Goal: Information Seeking & Learning: Find specific page/section

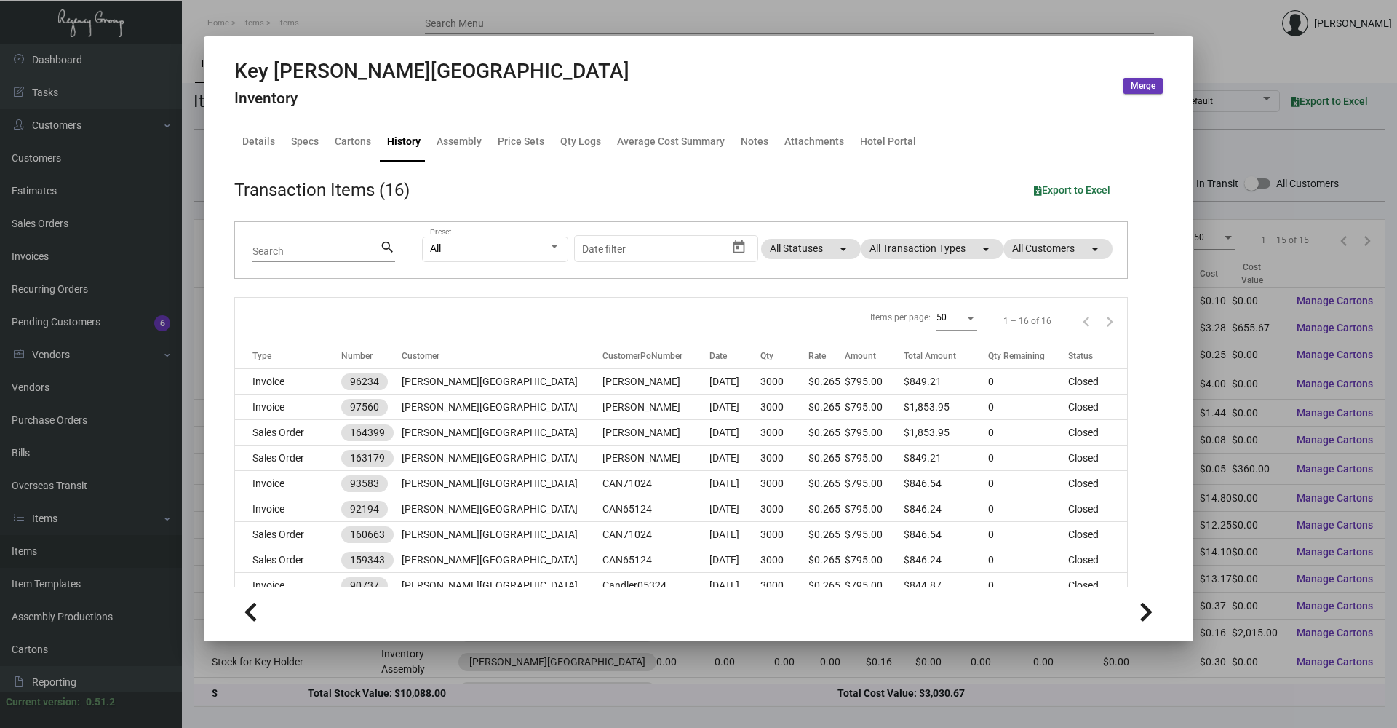
click at [359, 7] on div at bounding box center [698, 364] width 1397 height 728
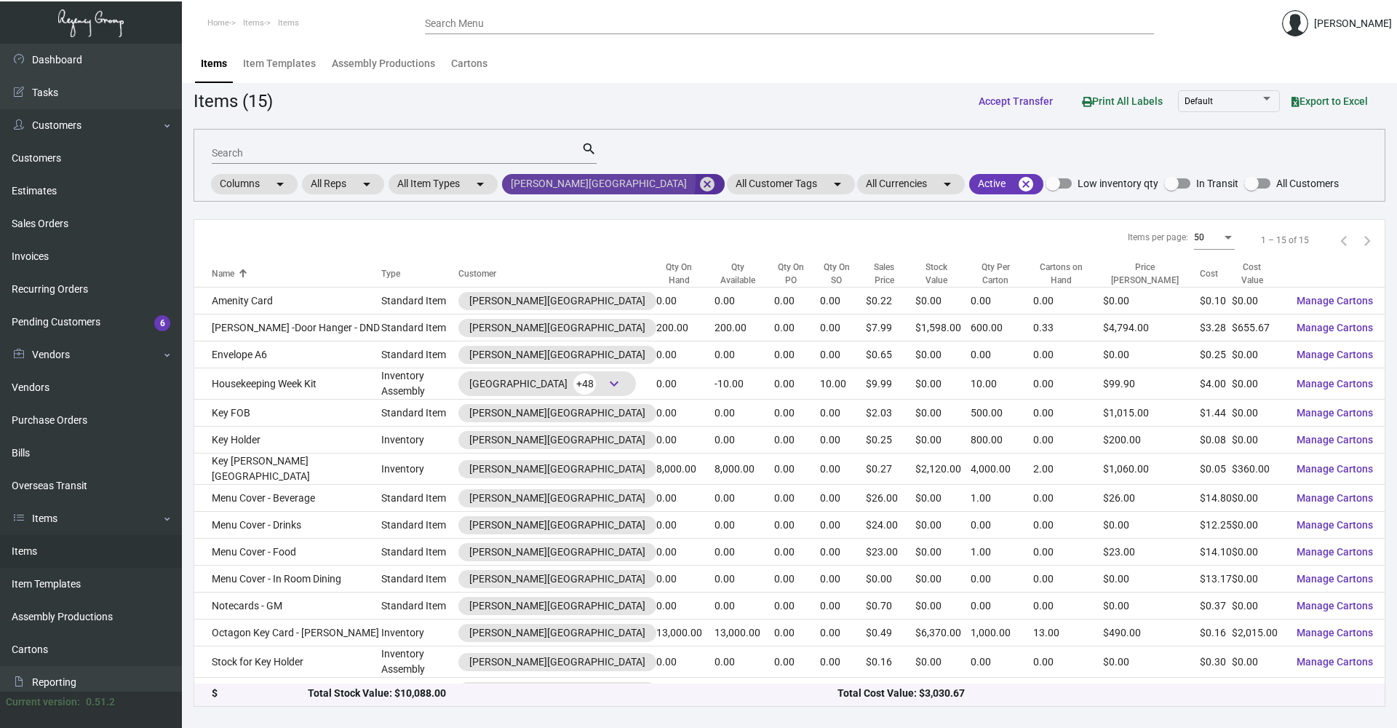
click at [698, 179] on mat-icon "cancel" at bounding box center [706, 183] width 17 height 17
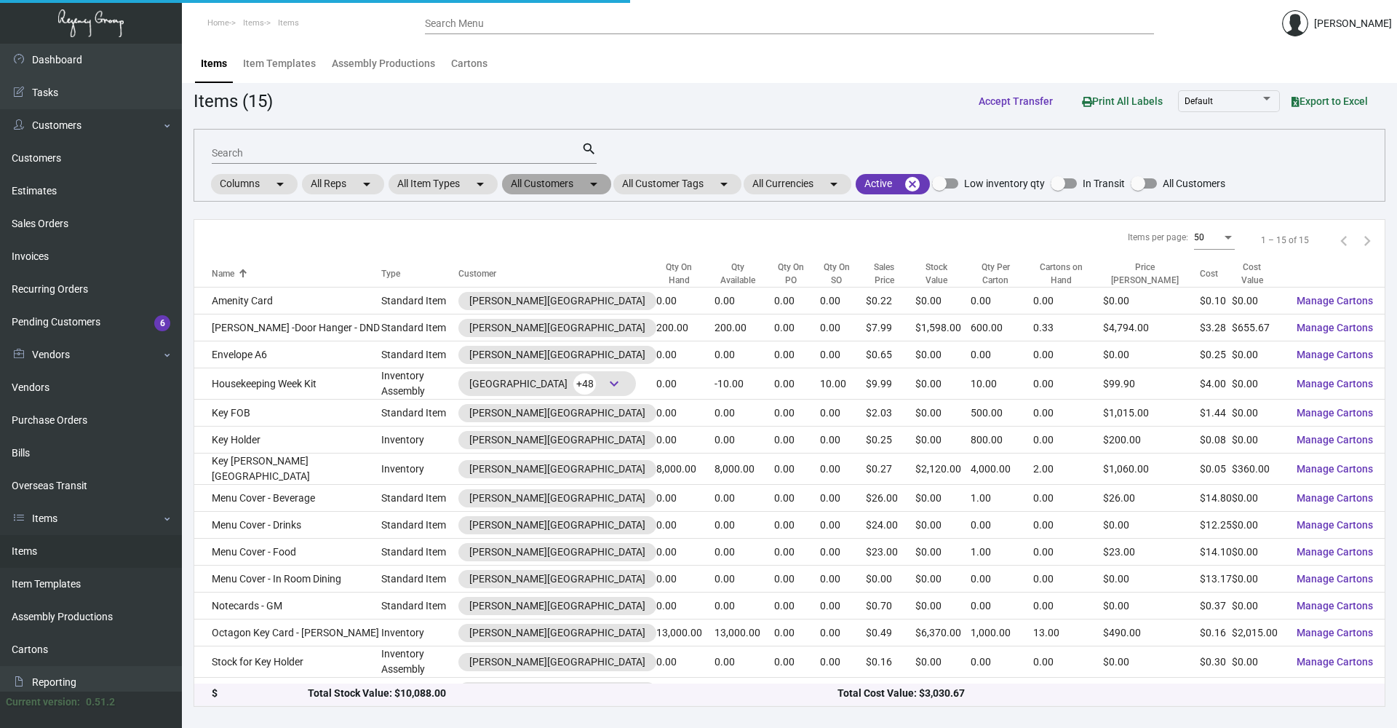
click at [590, 180] on mat-icon "arrow_drop_down" at bounding box center [593, 183] width 17 height 17
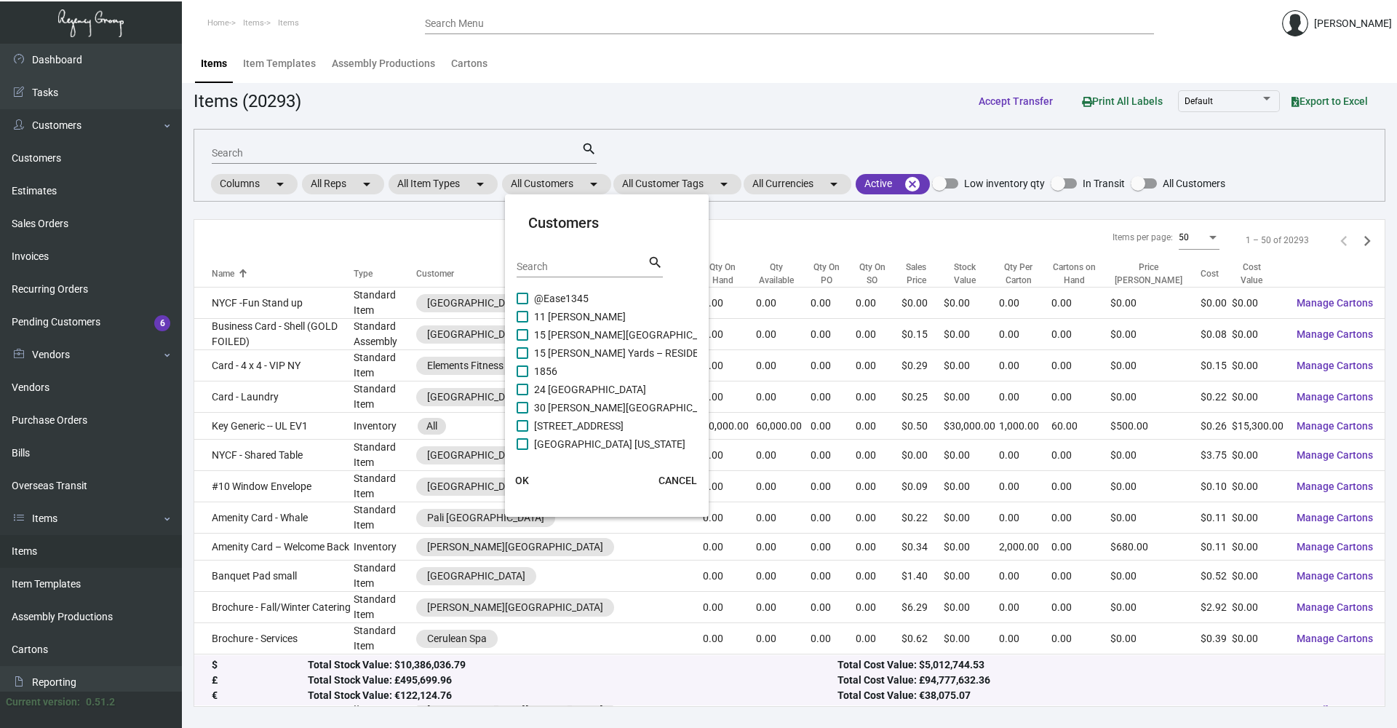
click at [589, 266] on input "Search" at bounding box center [582, 267] width 131 height 12
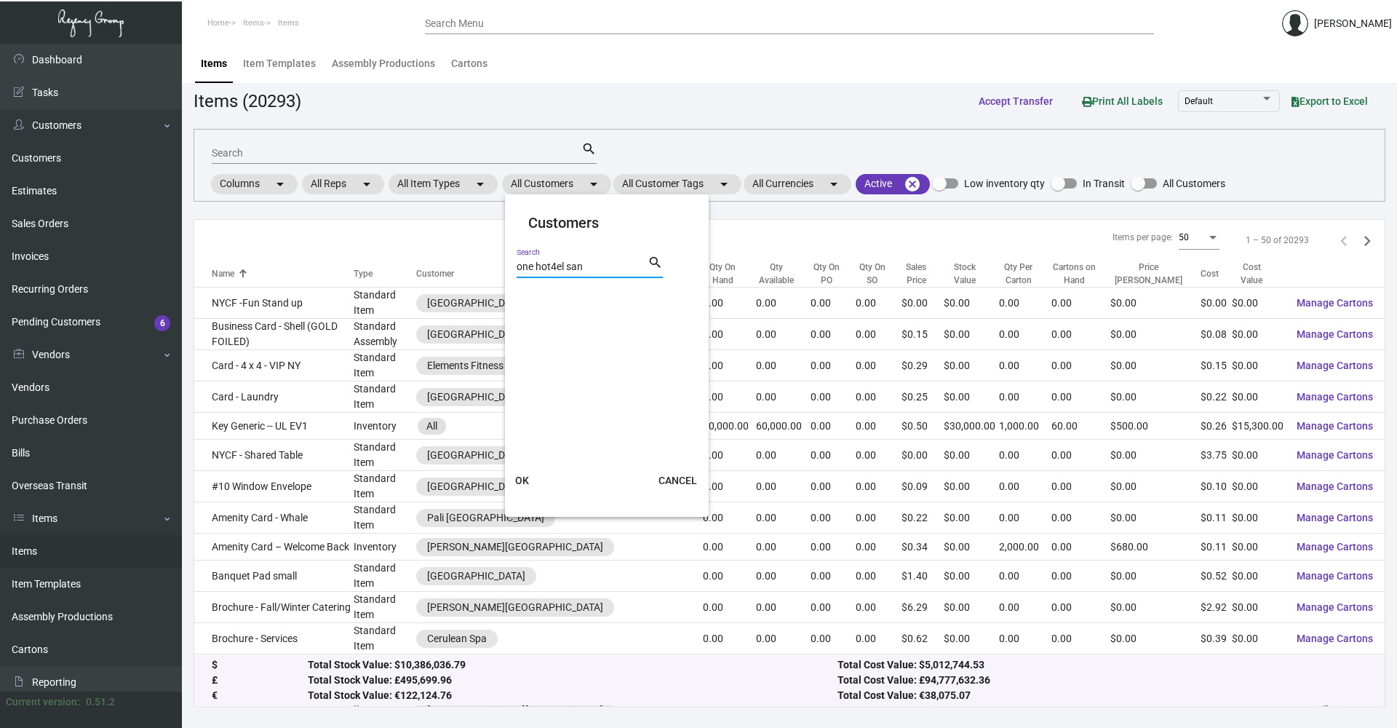
click at [557, 268] on input "one hot4el san" at bounding box center [582, 267] width 131 height 12
type input "one hotel san"
click at [517, 304] on label "[GEOGRAPHIC_DATA]" at bounding box center [575, 298] width 116 height 17
click at [522, 304] on input "[GEOGRAPHIC_DATA]" at bounding box center [522, 304] width 1 height 1
checkbox input "true"
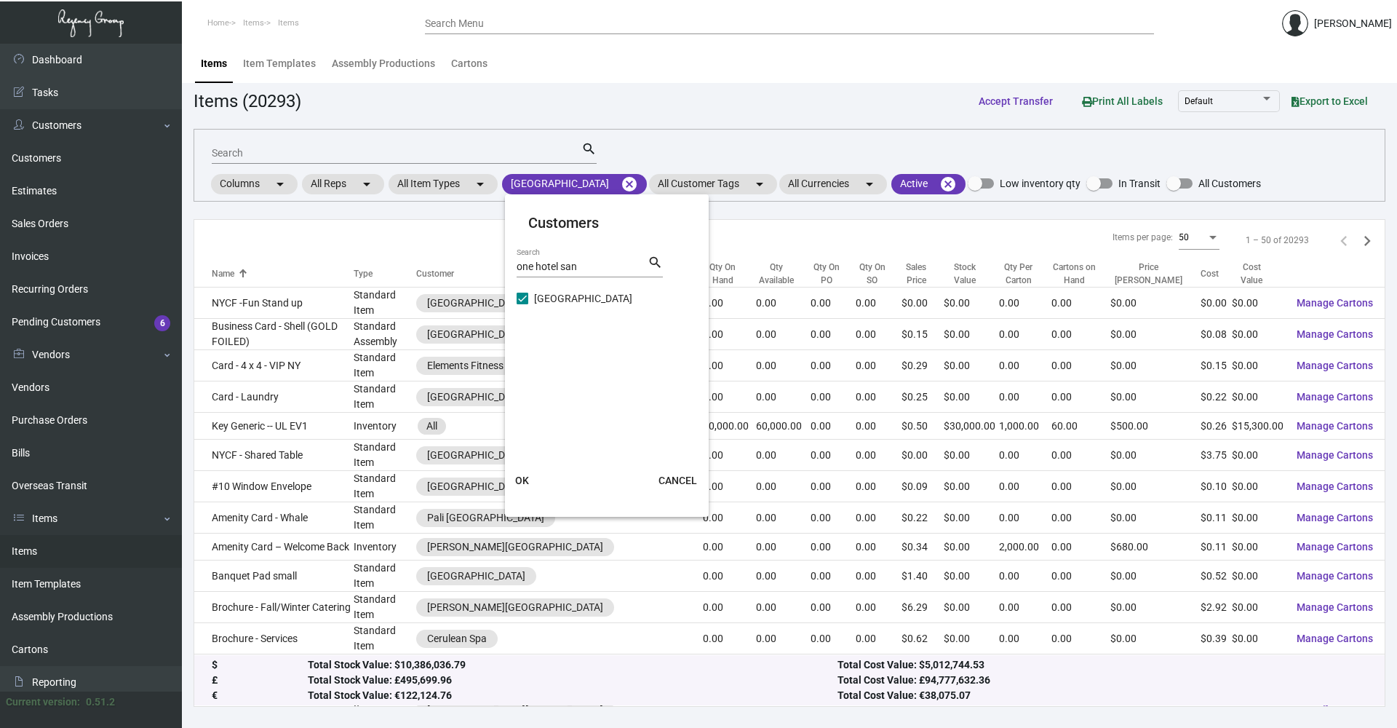
click at [529, 474] on button "OK" at bounding box center [522, 480] width 47 height 26
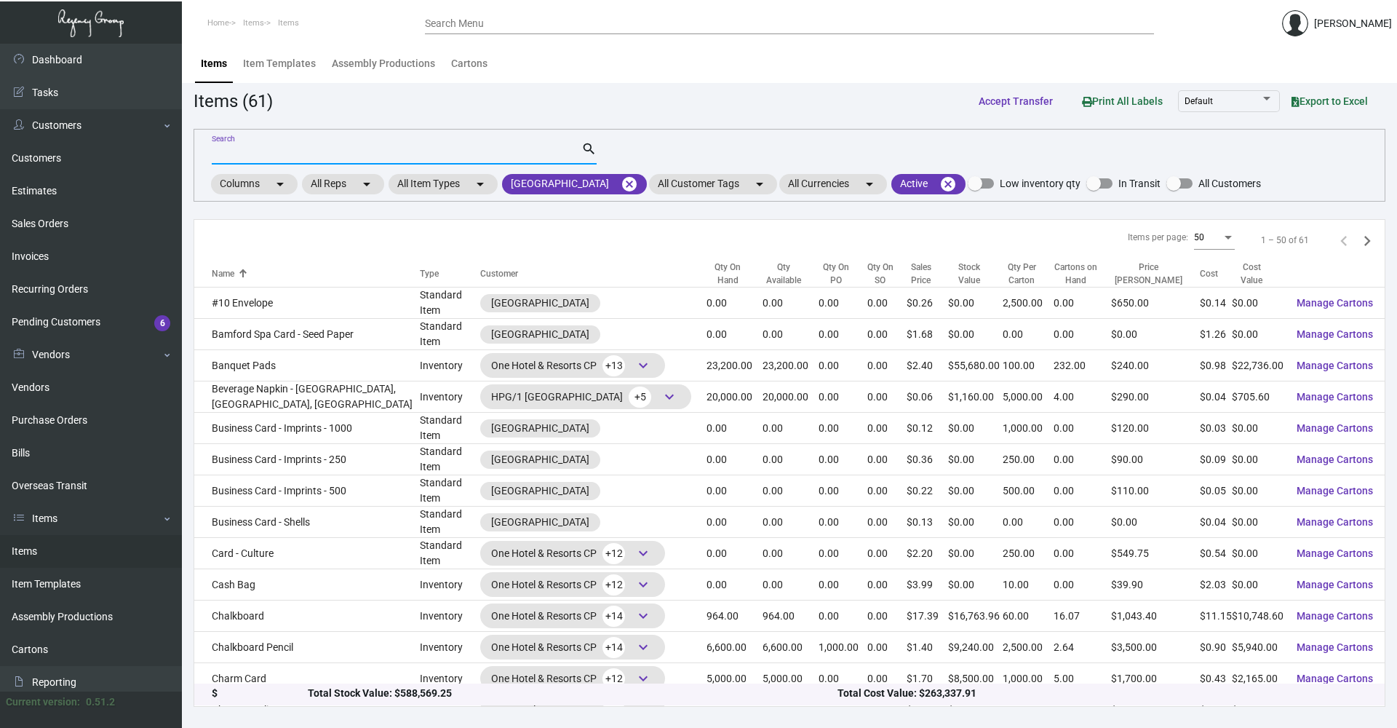
drag, startPoint x: 289, startPoint y: 151, endPoint x: 271, endPoint y: 159, distance: 19.2
click at [282, 156] on input "Search" at bounding box center [397, 154] width 370 height 12
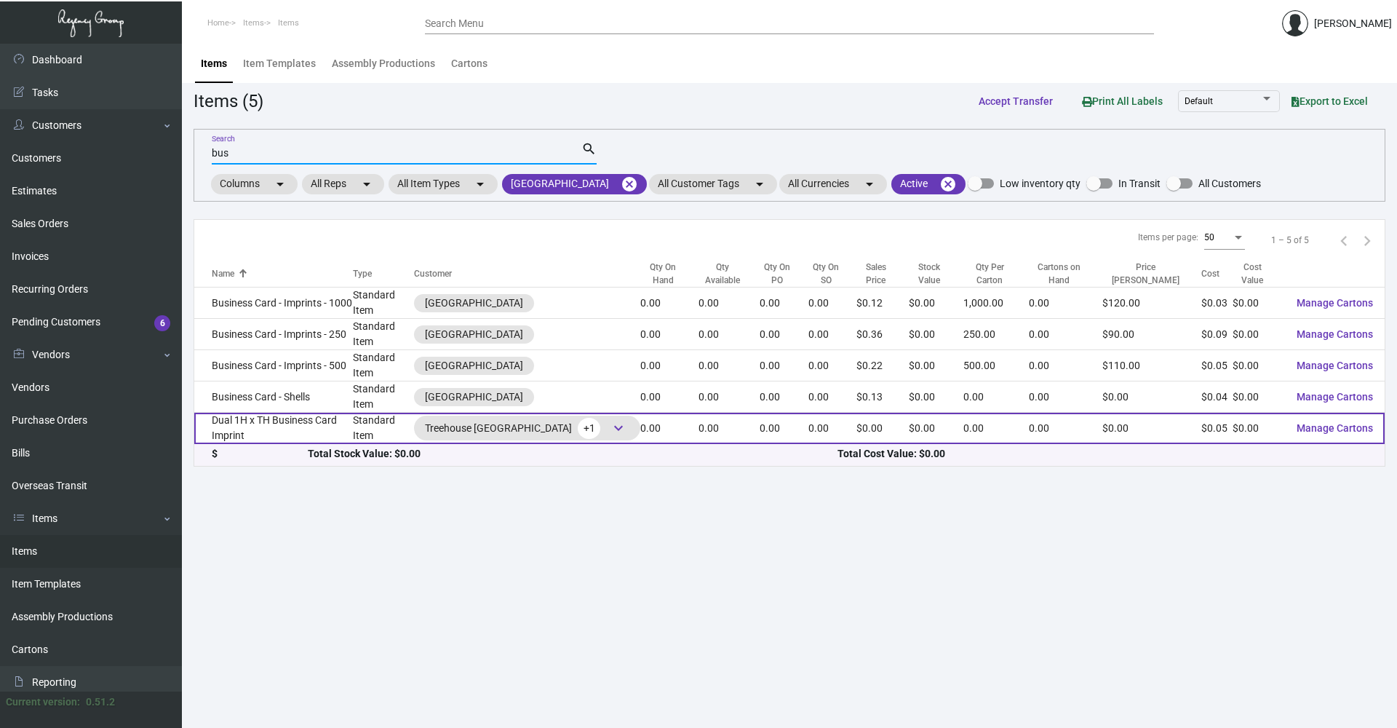
type input "bus"
click at [353, 417] on td "Dual 1H x TH Business Card Imprint" at bounding box center [273, 428] width 159 height 31
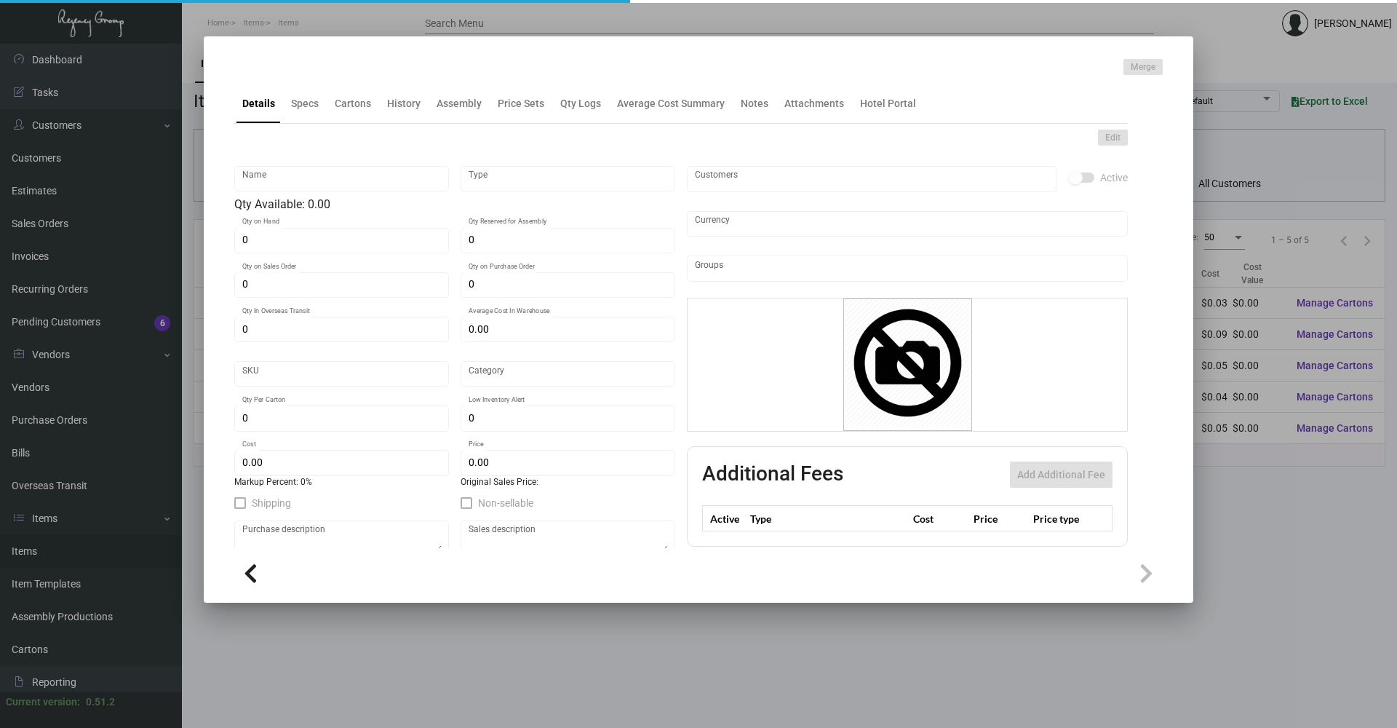
type input "Dual 1H x TH Business Card Imprint"
type input "Standard Item"
type input "$ 0.00"
type input "Standard"
type input "$ 0.048"
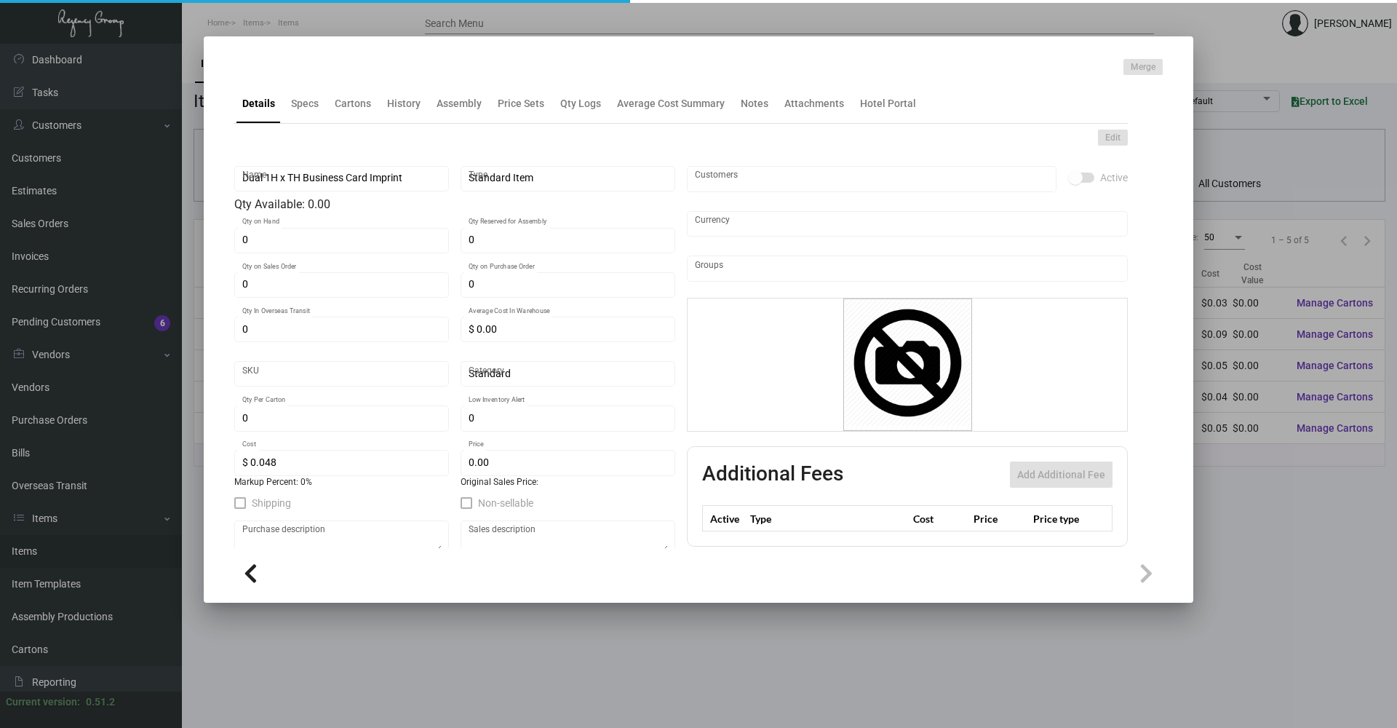
type input "$ 0.00"
checkbox input "true"
type input "United States Dollar $"
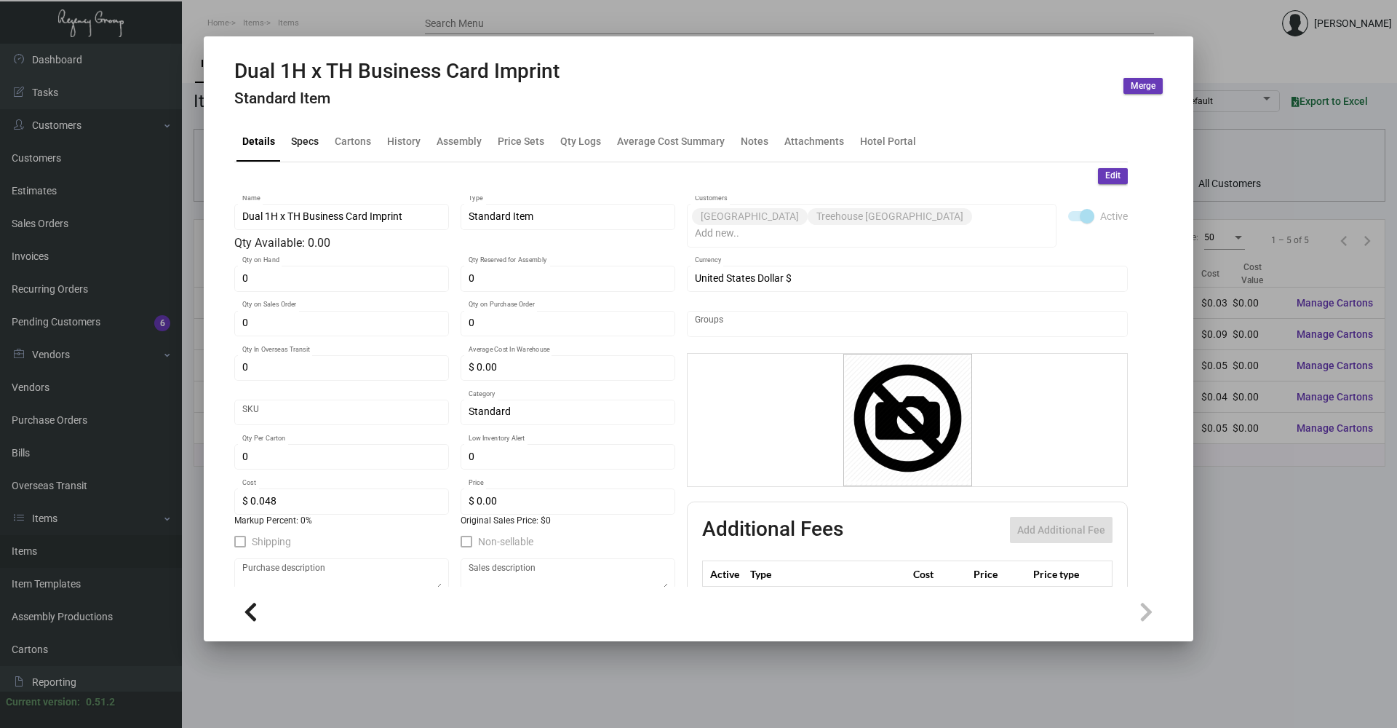
click at [313, 140] on div "Specs" at bounding box center [305, 141] width 28 height 15
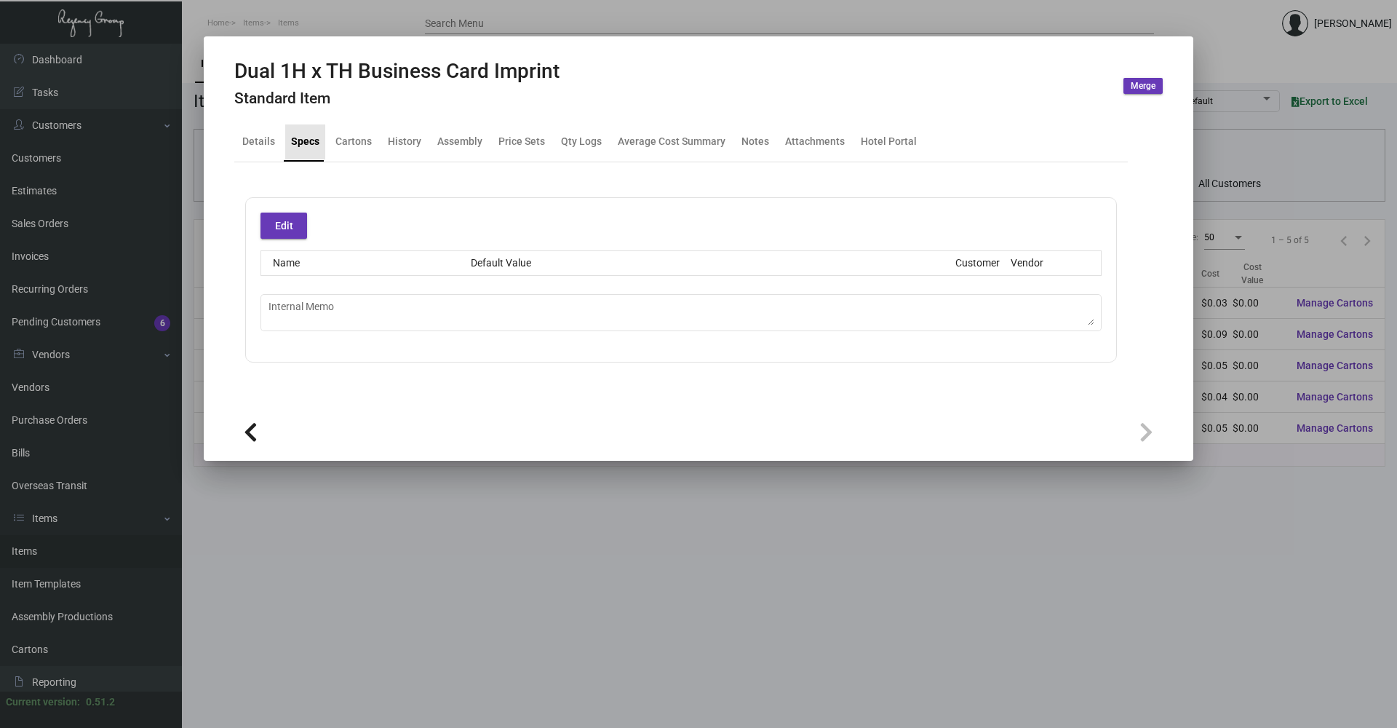
type textarea "3.25 -- HOTEL IMPRINT COSTS @ : 250 @ $50 // 500 @ $65 // 1K @ $80"
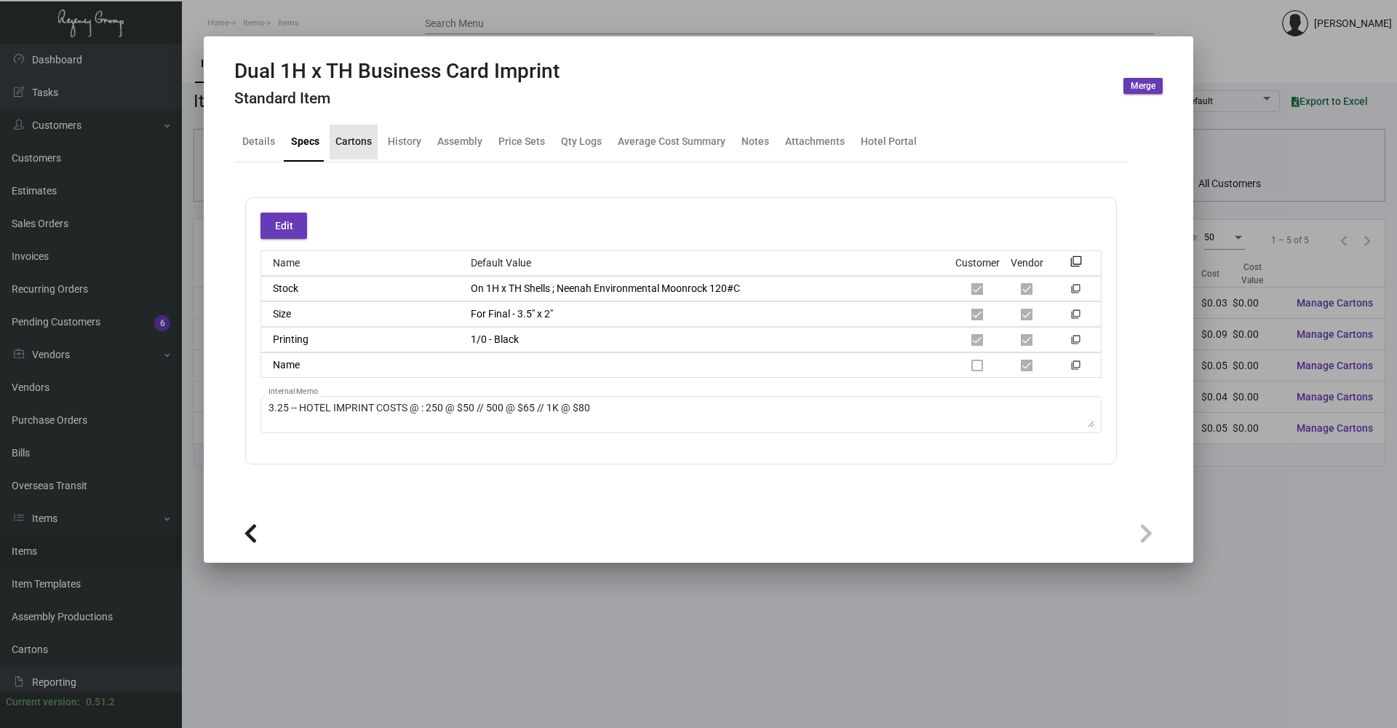
click at [351, 145] on div "Cartons" at bounding box center [353, 141] width 36 height 15
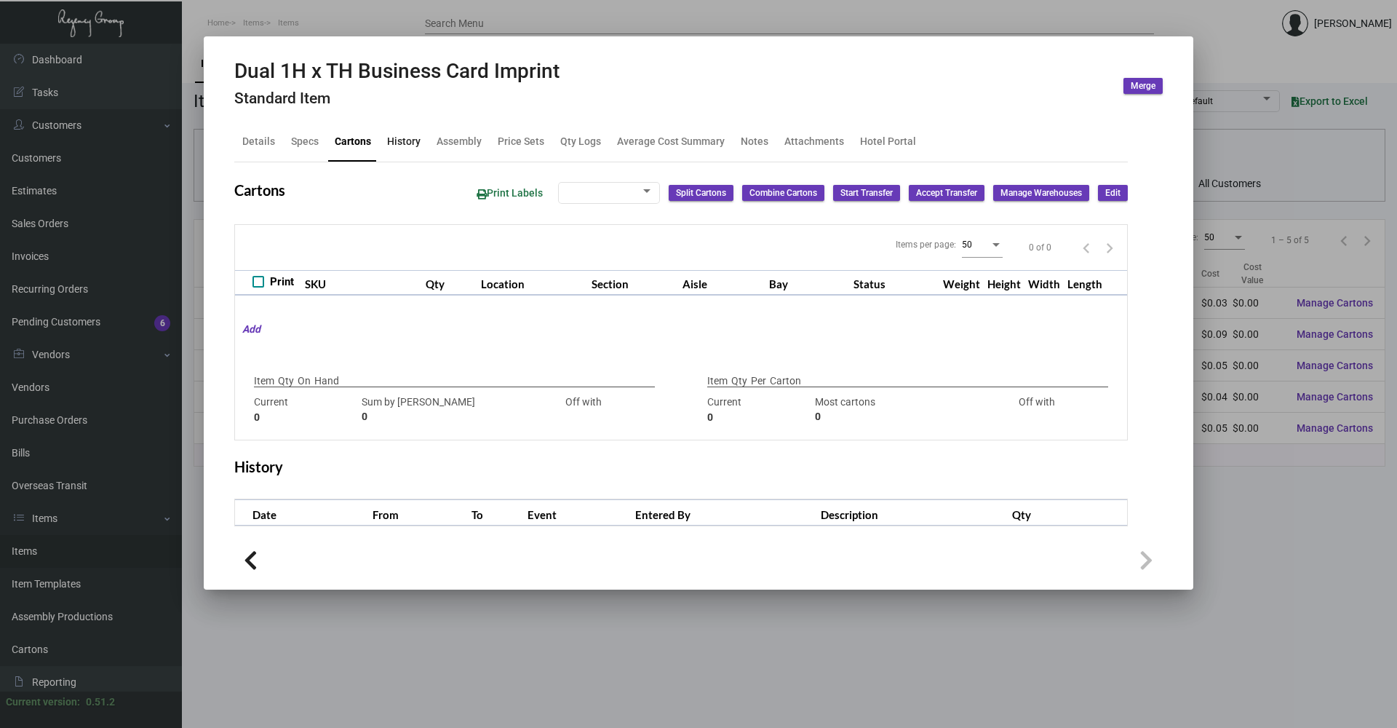
click at [391, 149] on div "History" at bounding box center [403, 141] width 33 height 15
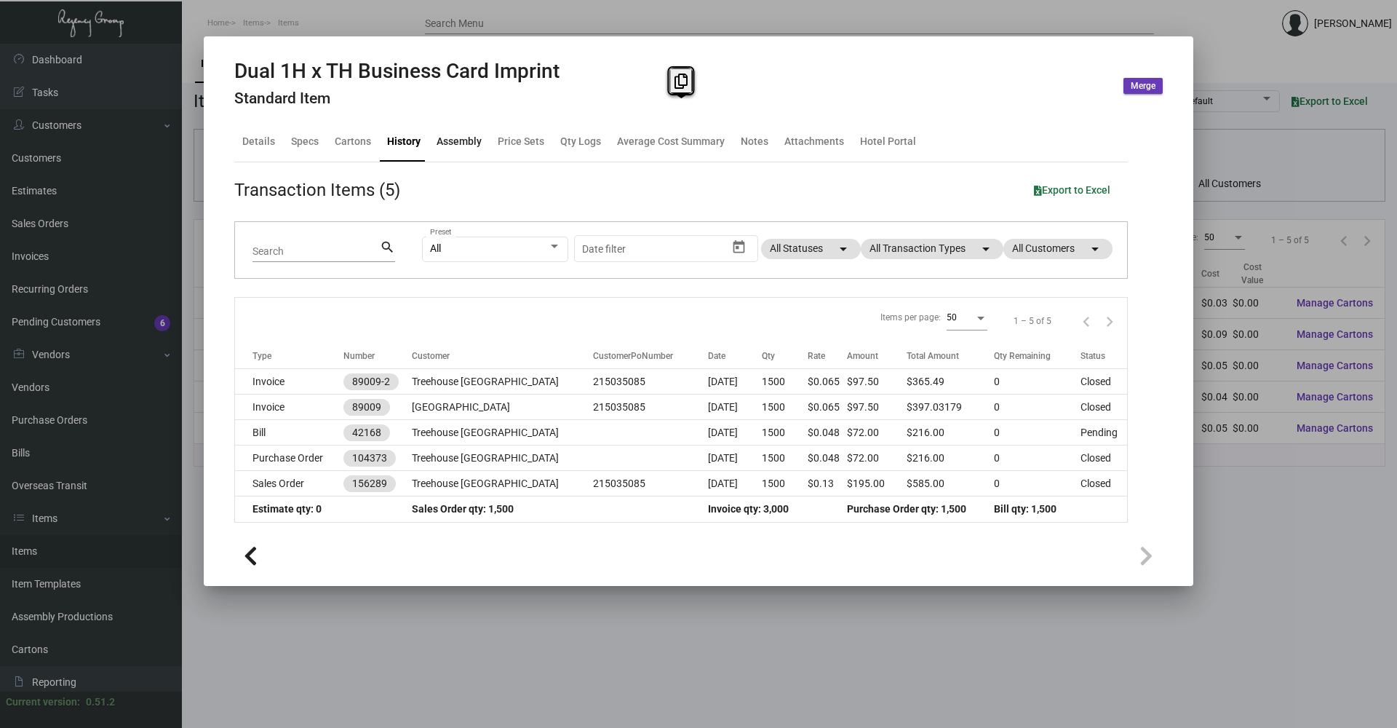
drag, startPoint x: 464, startPoint y: 146, endPoint x: 521, endPoint y: 292, distance: 156.9
click at [521, 292] on mat-tab-group "Details Specs Cartons History Assembly Price Sets Qty Logs Average Cost Summary…" at bounding box center [681, 323] width 928 height 418
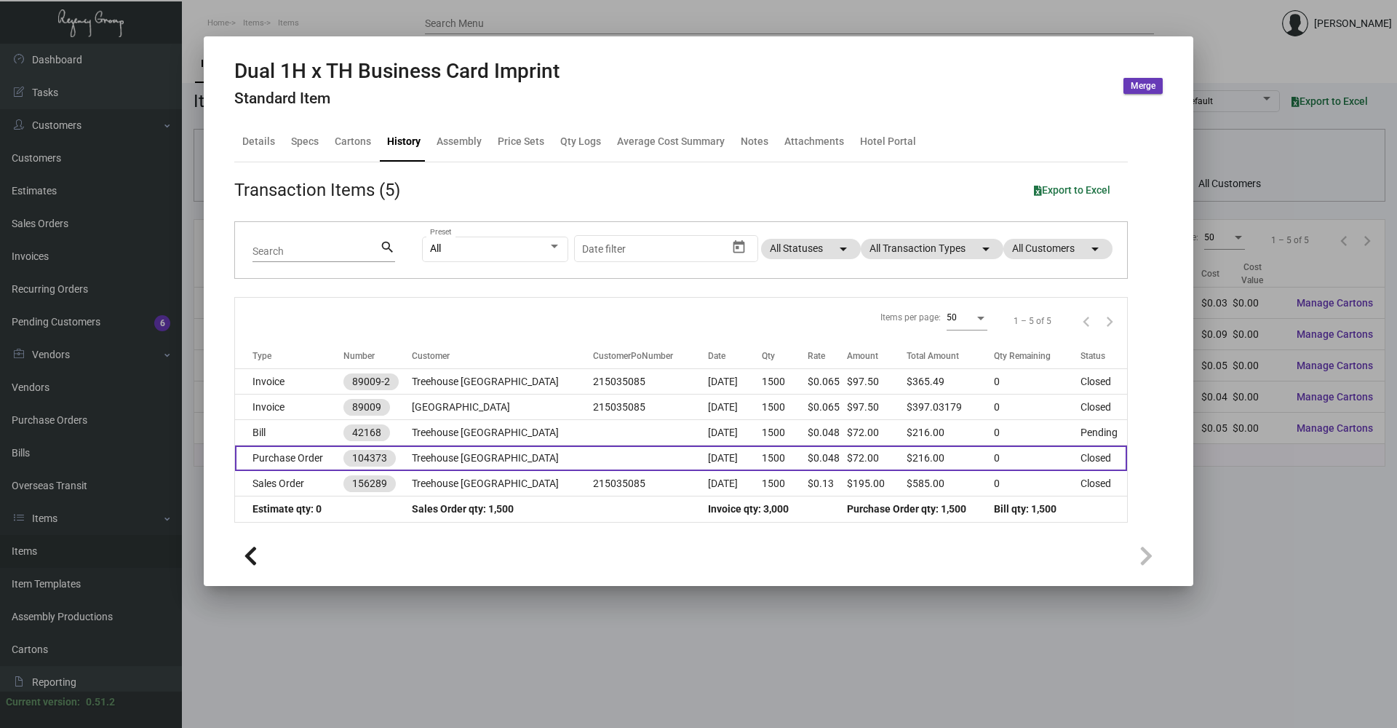
click at [493, 460] on td "Treehouse [GEOGRAPHIC_DATA]" at bounding box center [502, 457] width 181 height 25
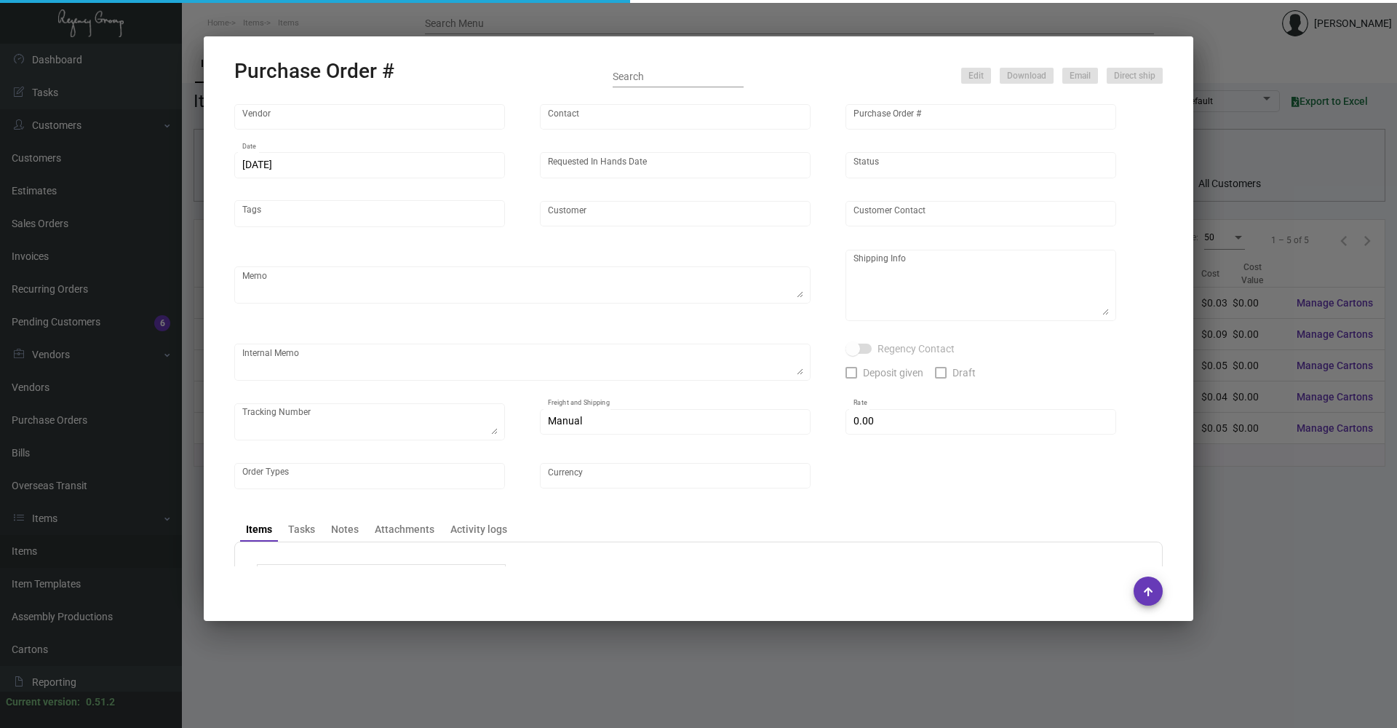
type input "BCT [US_STATE]"
type input "[PERSON_NAME]"
type input "104373"
type input "[DATE]"
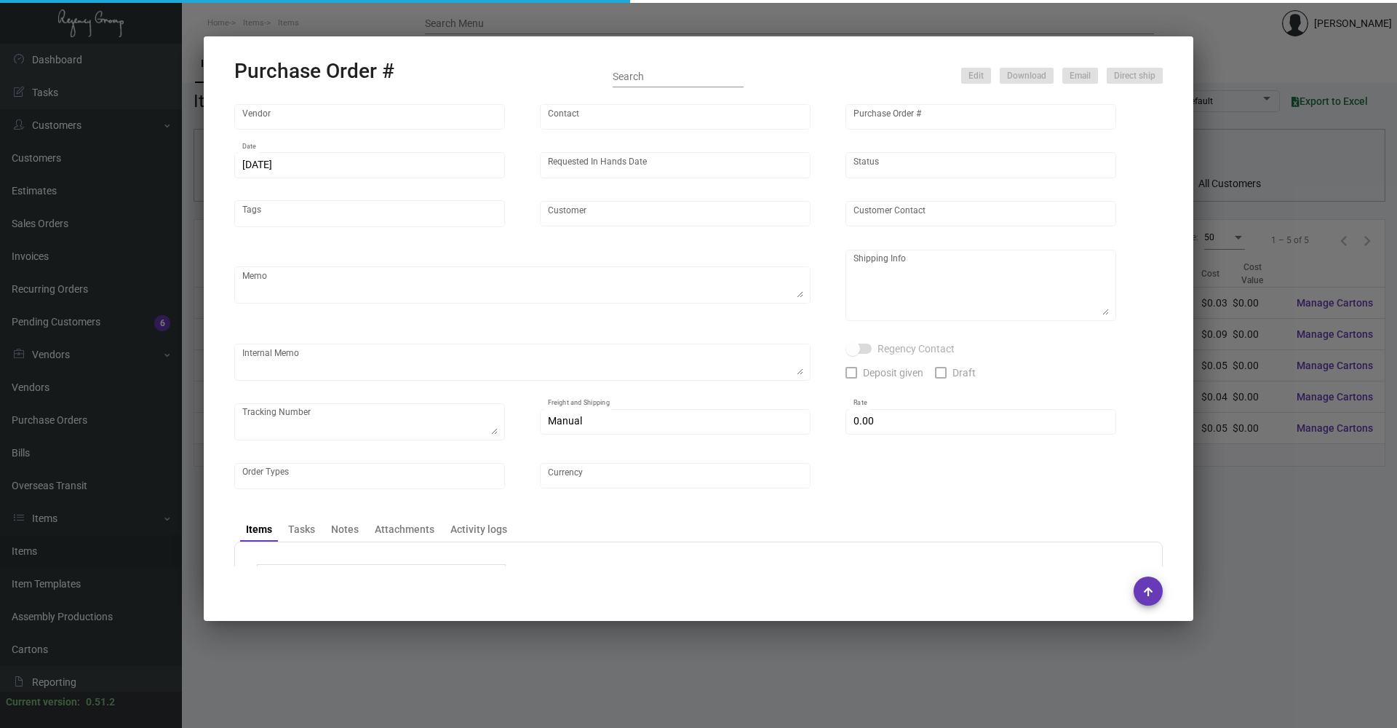
type input "Treehouse [GEOGRAPHIC_DATA]"
type input "[PERSON_NAME]"
type textarea "PLEASE SEND PDF PROOFS TO OUR ART TEAM ; [EMAIL_ADDRESS][DOMAIN_NAME] WITH ME I…"
type textarea "[PERSON_NAME] Relocation & Logistics C/O TH Sunnyvale OS&E - [PERSON_NAME] [STR…"
type textarea "PER [PERSON_NAME]/SIYA, THIS ORDER WILL BE SPLIT AMONGST ONE HOTEL SF & TREEHOU…"
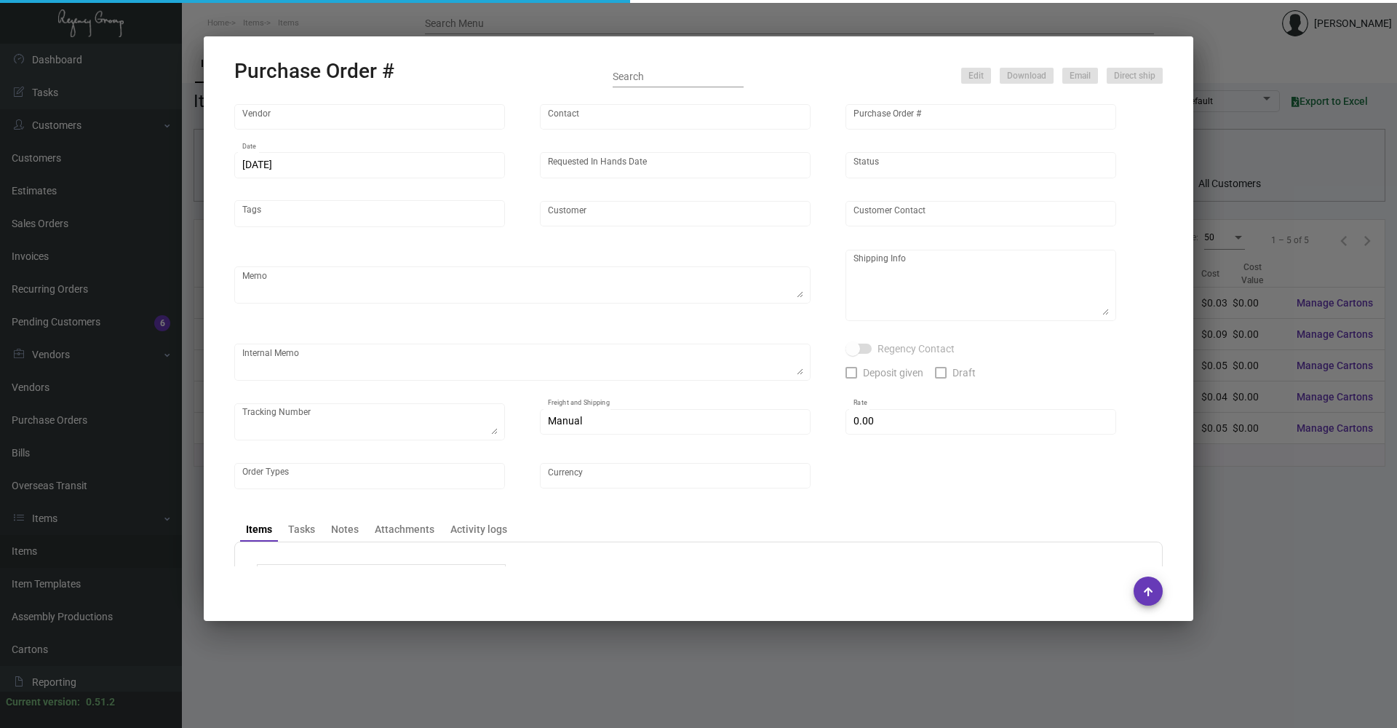
type input "$ 0.00"
type input "United States Dollar $"
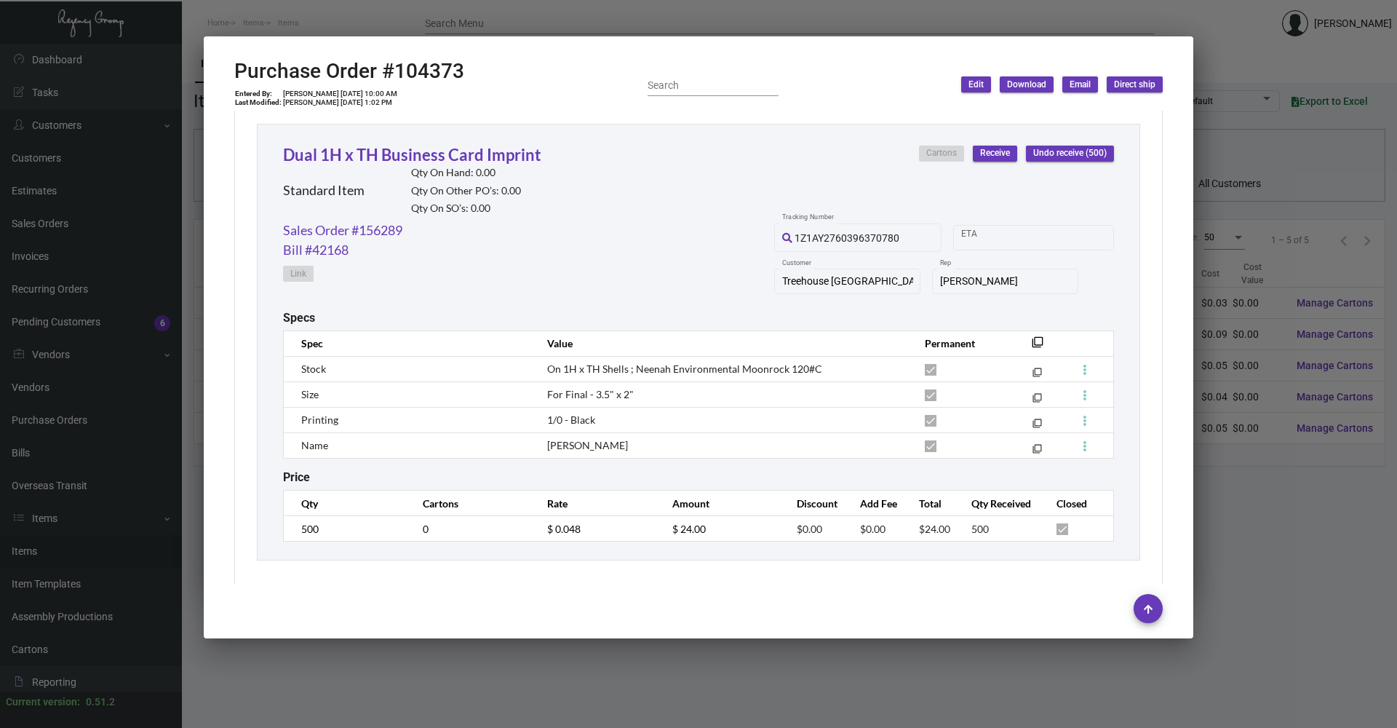
scroll to position [800, 0]
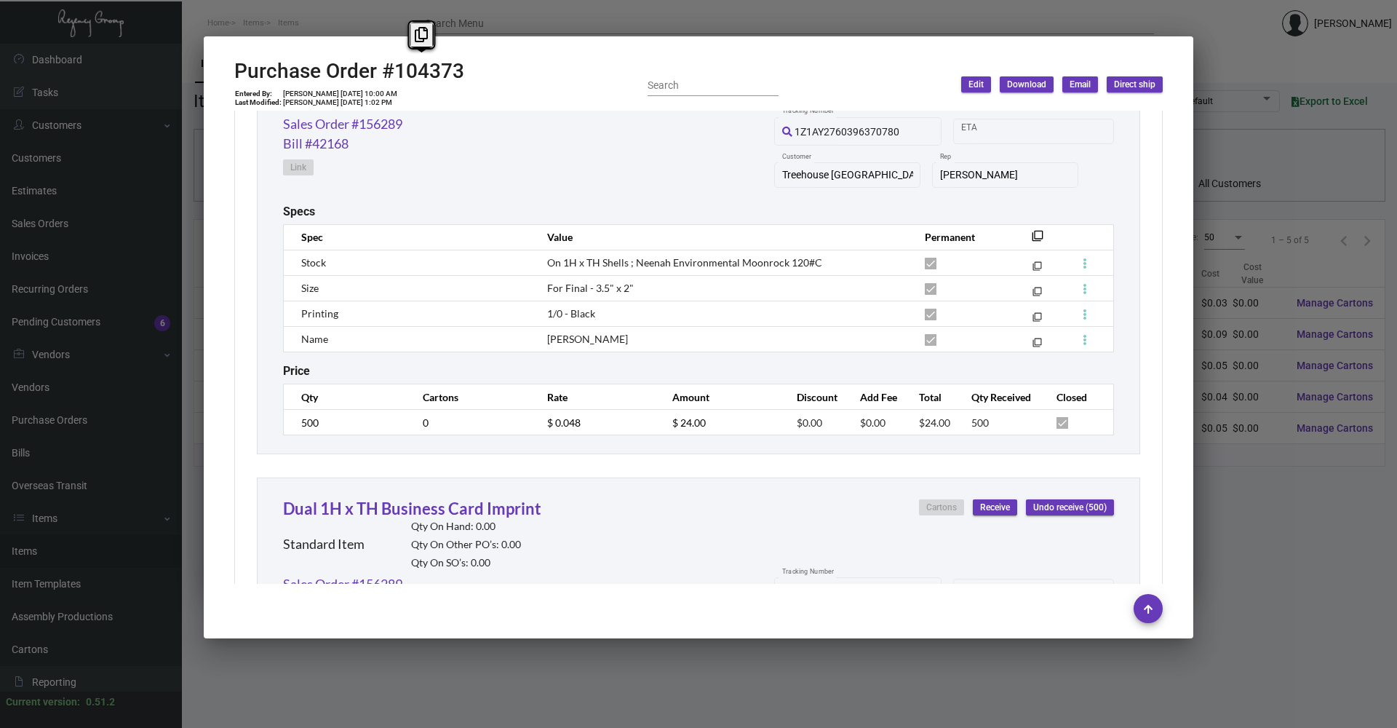
drag, startPoint x: 469, startPoint y: 73, endPoint x: 381, endPoint y: 65, distance: 87.6
click at [381, 65] on div "Purchase Order #104373 Entered By: [PERSON_NAME] [DATE] 10:00 AM Last Modified:…" at bounding box center [698, 85] width 928 height 52
copy h2 "#104373"
copy td "[DATE]"
drag, startPoint x: 315, startPoint y: 94, endPoint x: 342, endPoint y: 95, distance: 26.9
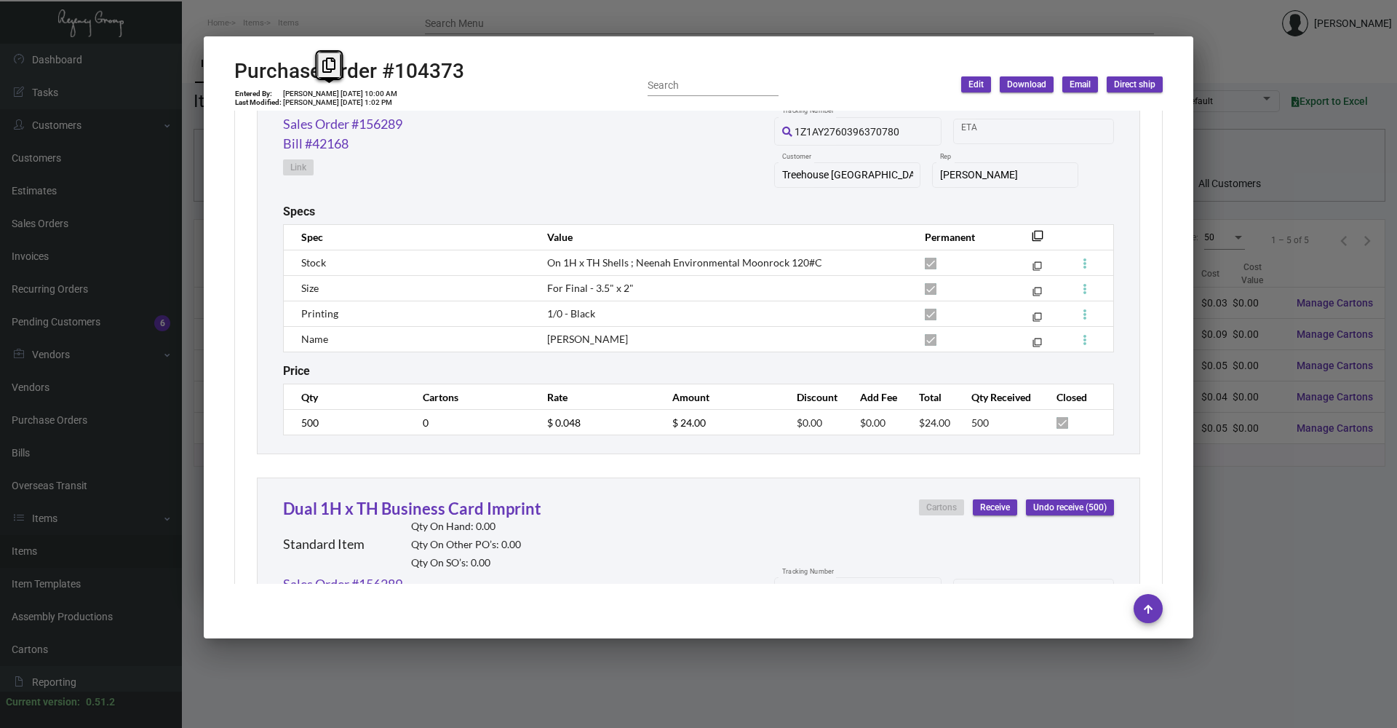
click at [342, 95] on td "[PERSON_NAME] [DATE] 10:00 AM" at bounding box center [340, 93] width 116 height 9
click at [533, 423] on td "$ 0.048" at bounding box center [595, 422] width 124 height 25
click at [361, 120] on link "Sales Order #156289" at bounding box center [342, 124] width 119 height 20
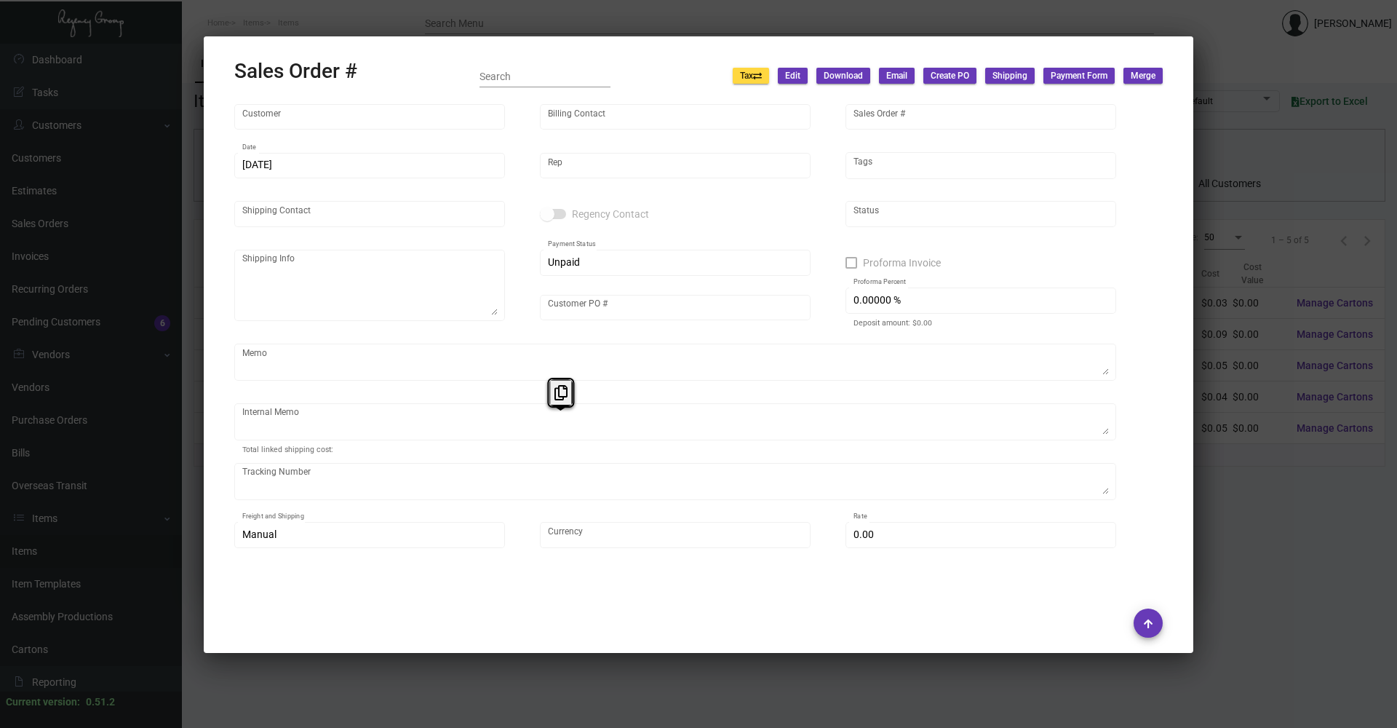
type input "Treehouse [GEOGRAPHIC_DATA]"
type input "[PERSON_NAME]"
type input "156289"
type input "[DATE]"
type input "[PERSON_NAME]"
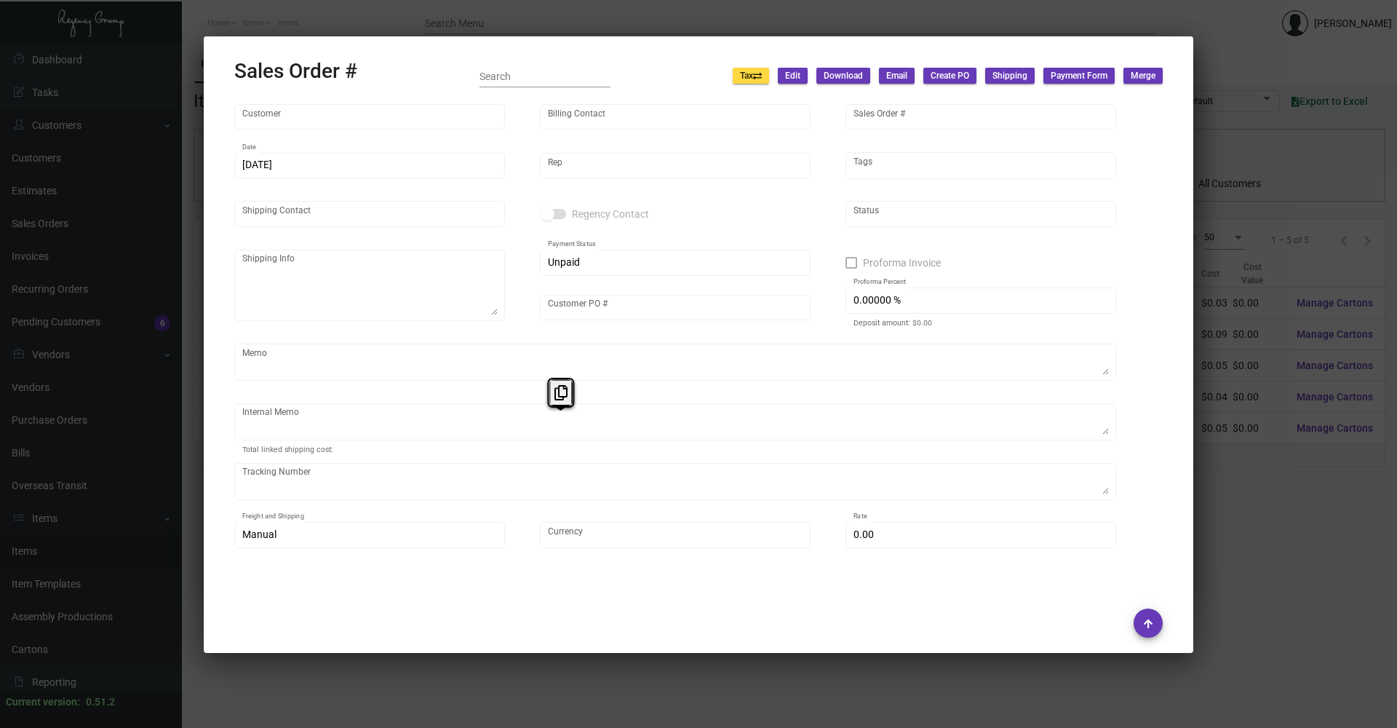
type input "[PERSON_NAME]"
type textarea "[PERSON_NAME] Relocation & Logistics C/O TH Sunnyvale OS&E - [PERSON_NAME] [STR…"
type input "215035085"
type textarea "@AR -- PER [PERSON_NAME]/SIYA, THIS ORDER WILL BE SPLIT 50/50 AMONGST ONE HOTEL…"
type input "United States Dollar $"
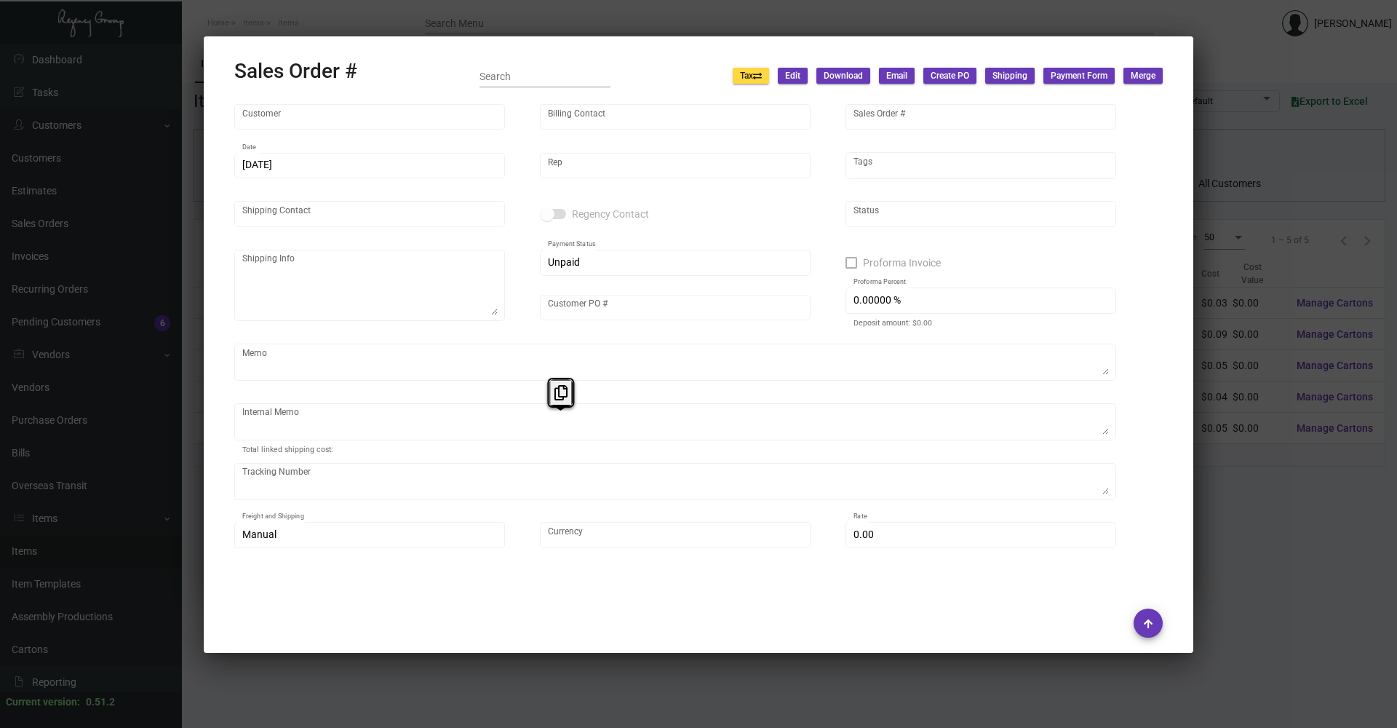
type input "$ 0.00"
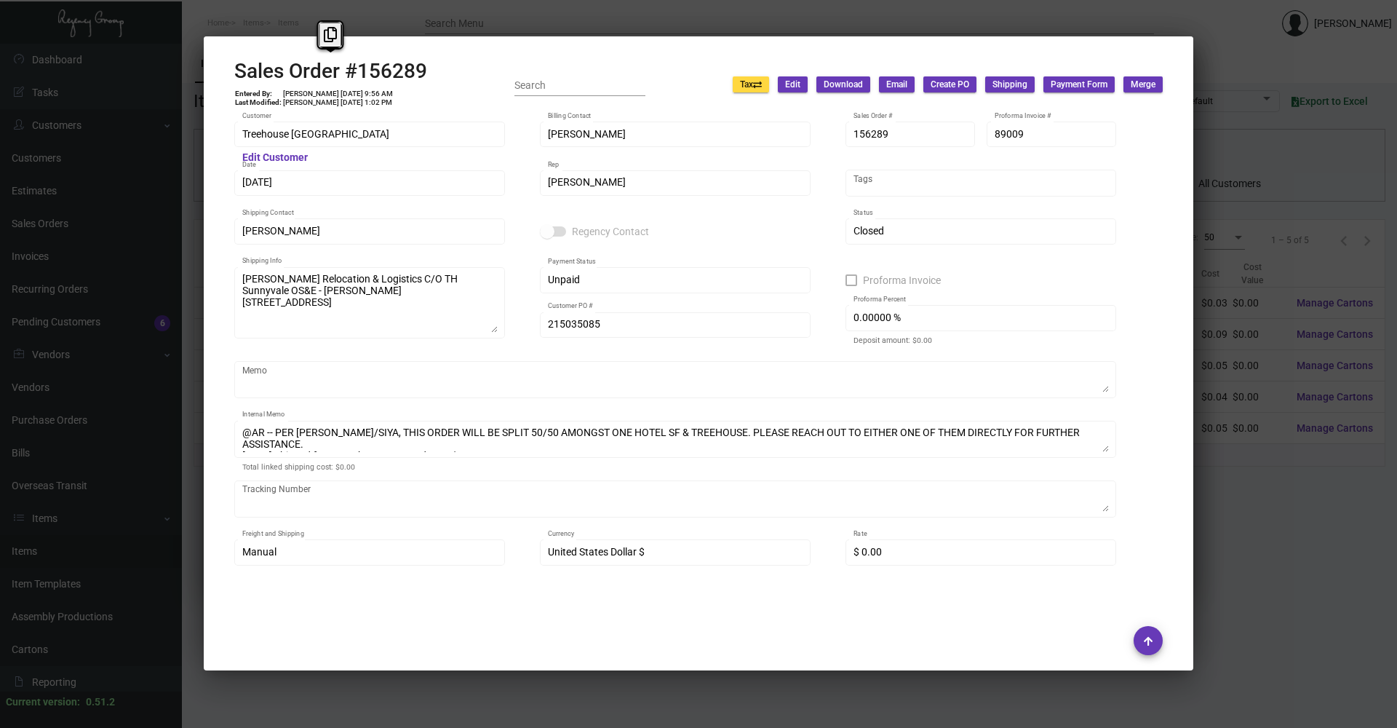
drag, startPoint x: 238, startPoint y: 73, endPoint x: 438, endPoint y: 73, distance: 200.1
click at [438, 73] on div "Sales Order #156289 Entered By: [PERSON_NAME] [DATE] 9:56 AM Last Modified: [PE…" at bounding box center [698, 85] width 928 height 52
copy h2 "Sales Order #156289"
copy td "[DATE]"
drag, startPoint x: 316, startPoint y: 91, endPoint x: 341, endPoint y: 90, distance: 25.5
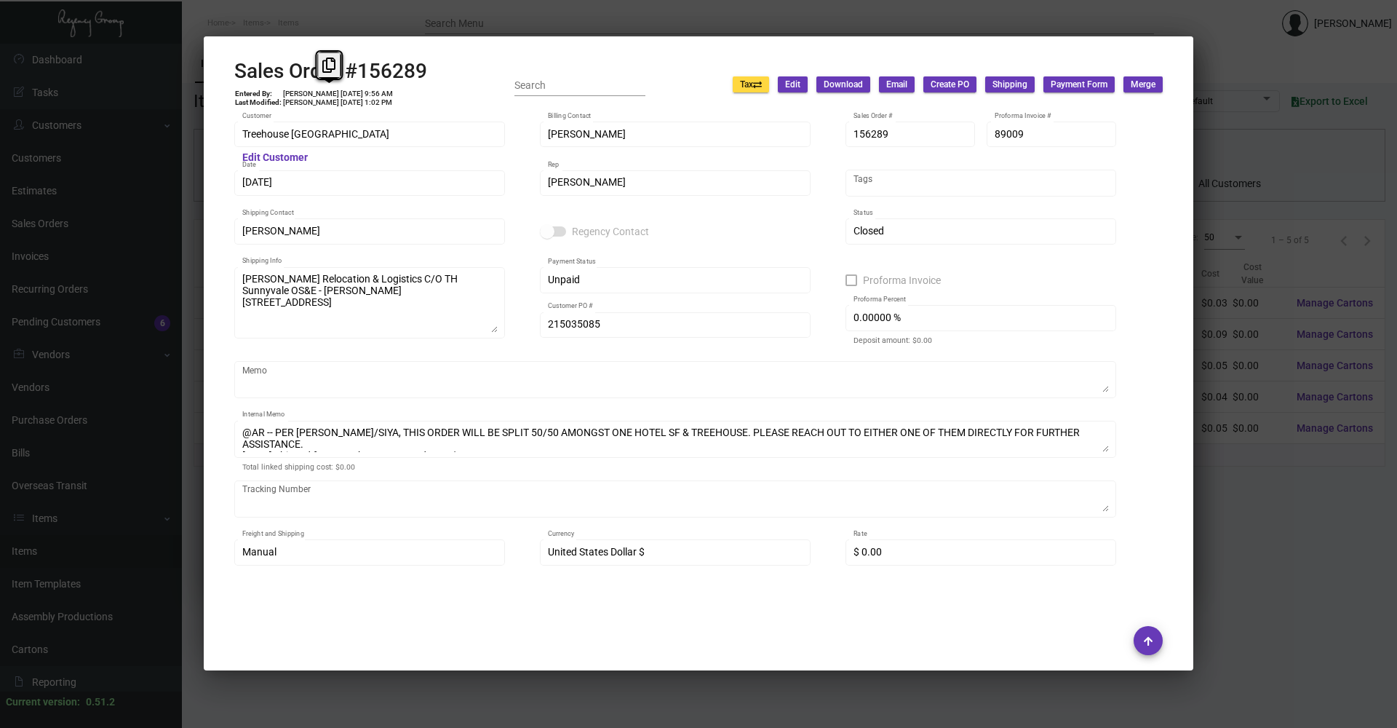
click at [341, 90] on td "[PERSON_NAME] [DATE] 9:56 AM" at bounding box center [337, 93] width 111 height 9
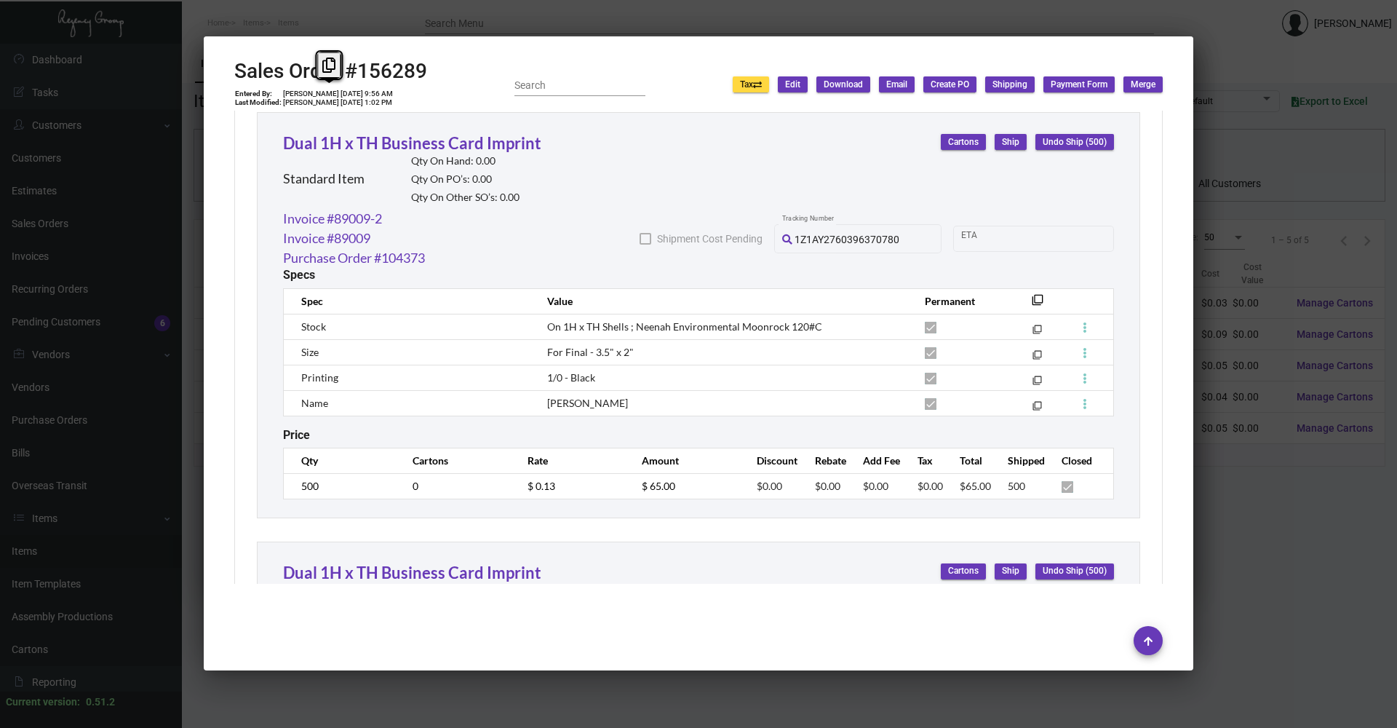
scroll to position [873, 0]
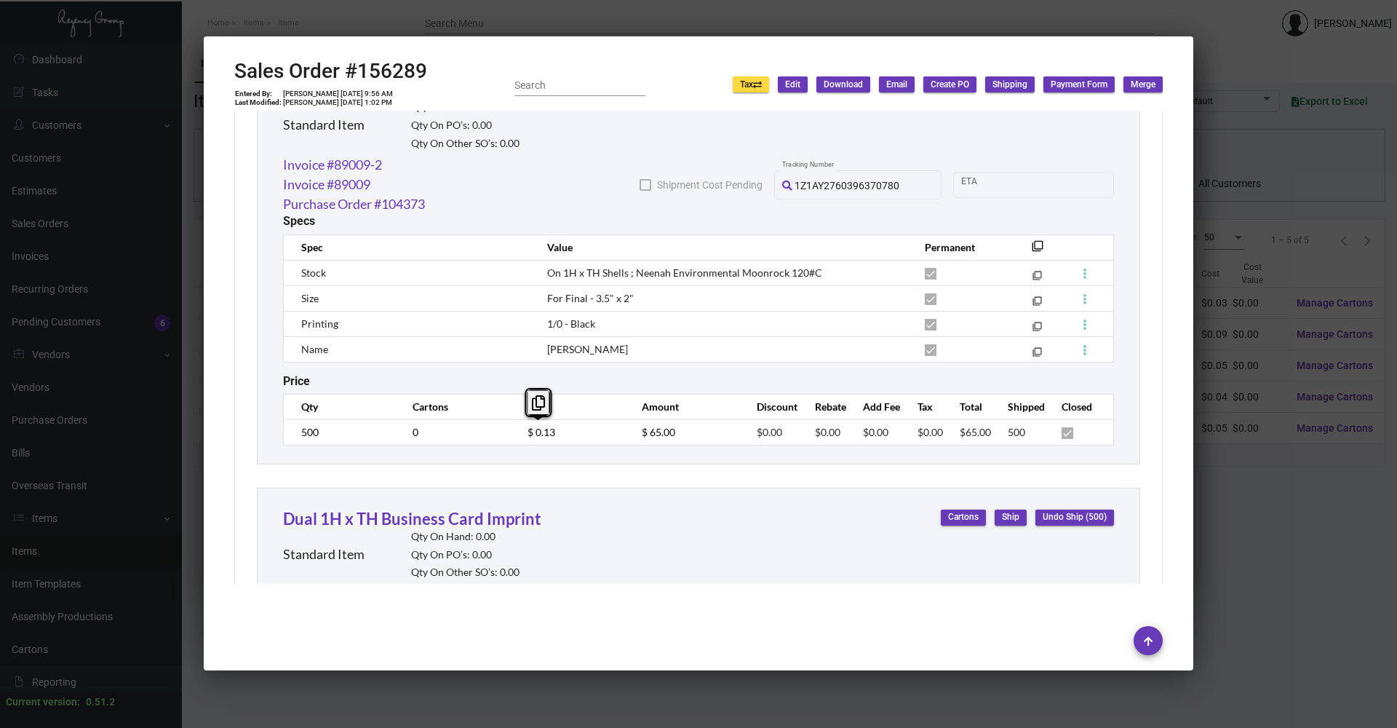
click at [521, 439] on td "$ 0.13" at bounding box center [570, 431] width 115 height 25
click at [1337, 525] on div at bounding box center [698, 364] width 1397 height 728
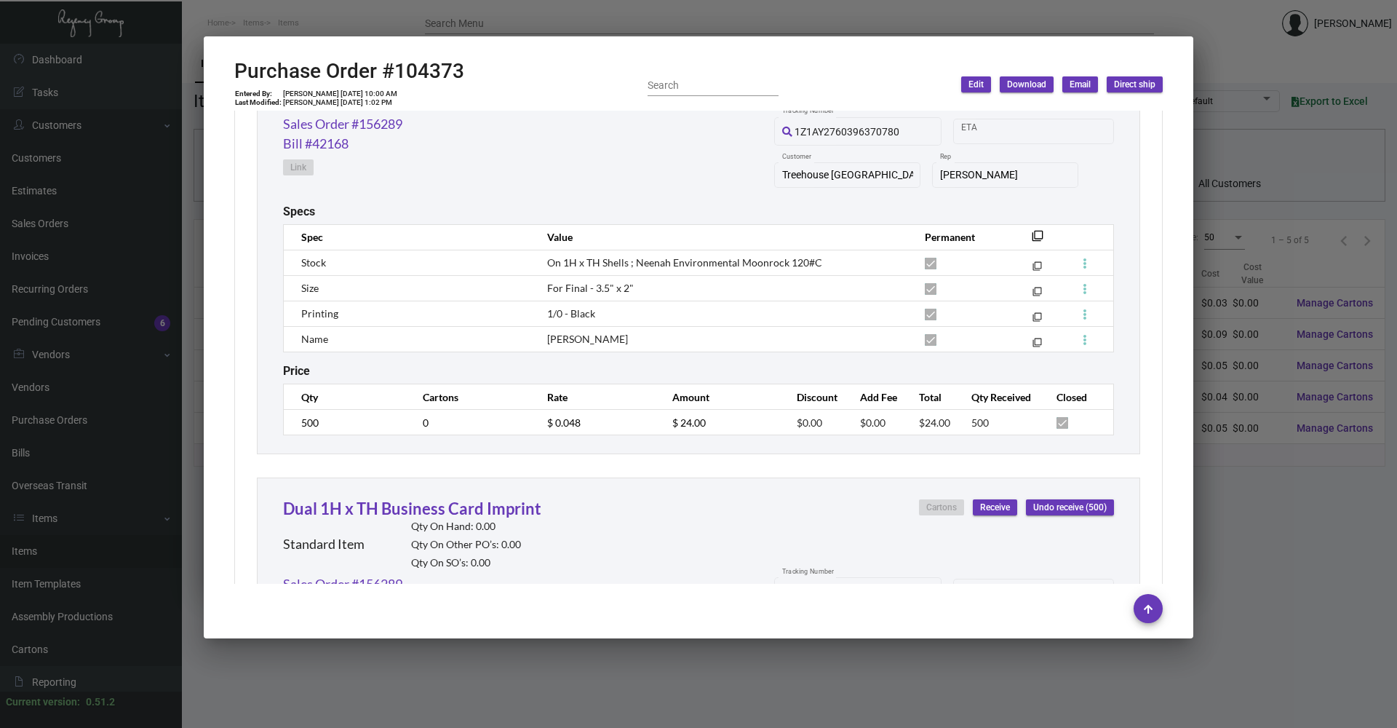
click at [1281, 495] on div at bounding box center [698, 364] width 1397 height 728
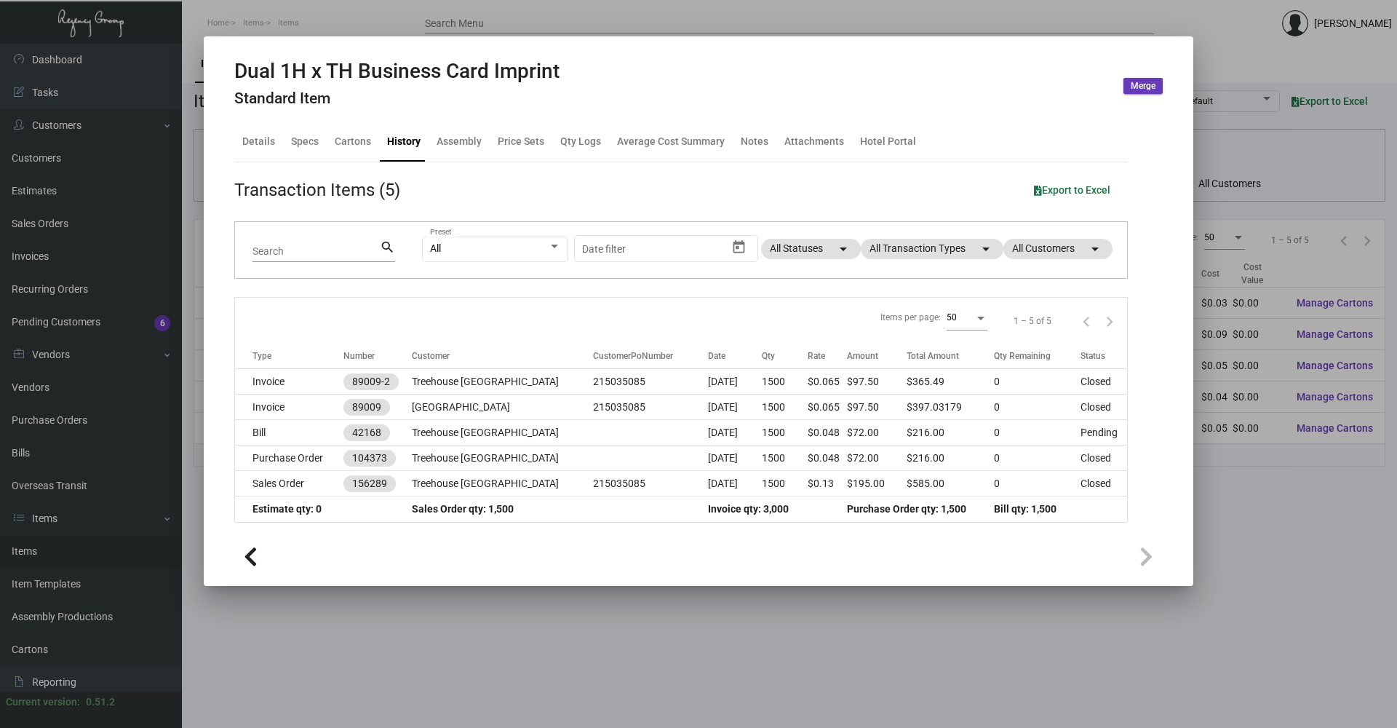
click at [1281, 494] on div at bounding box center [698, 364] width 1397 height 728
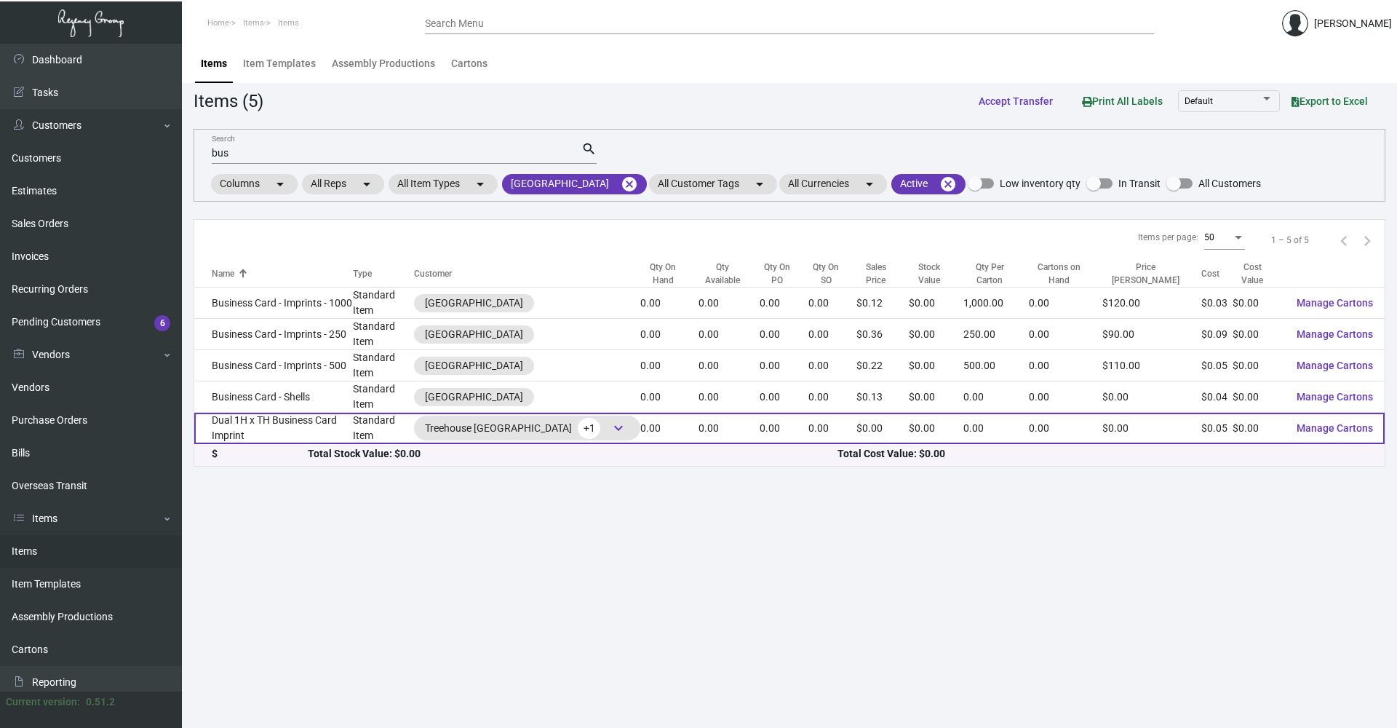
click at [389, 413] on td "Standard Item" at bounding box center [383, 428] width 61 height 31
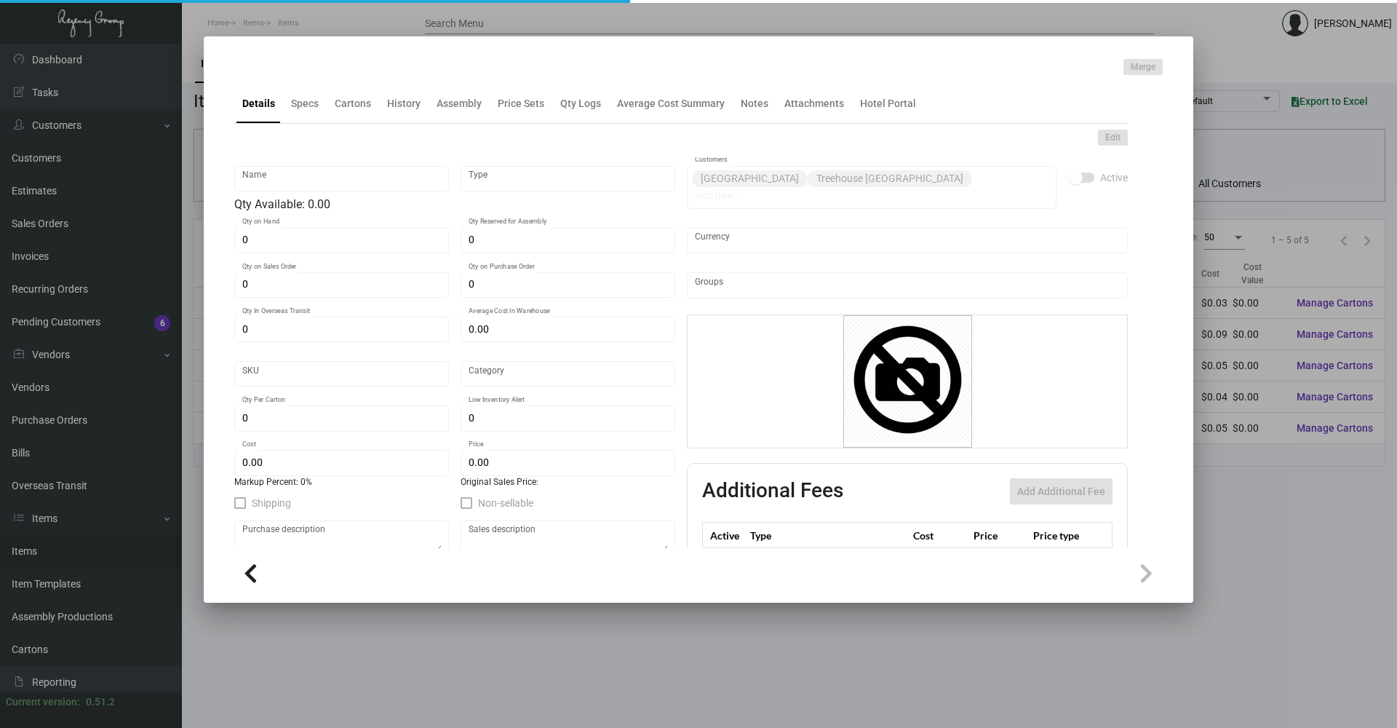
type input "Dual 1H x TH Business Card Imprint"
type input "Standard Item"
type input "$ 0.00"
type input "Standard"
type input "$ 0.048"
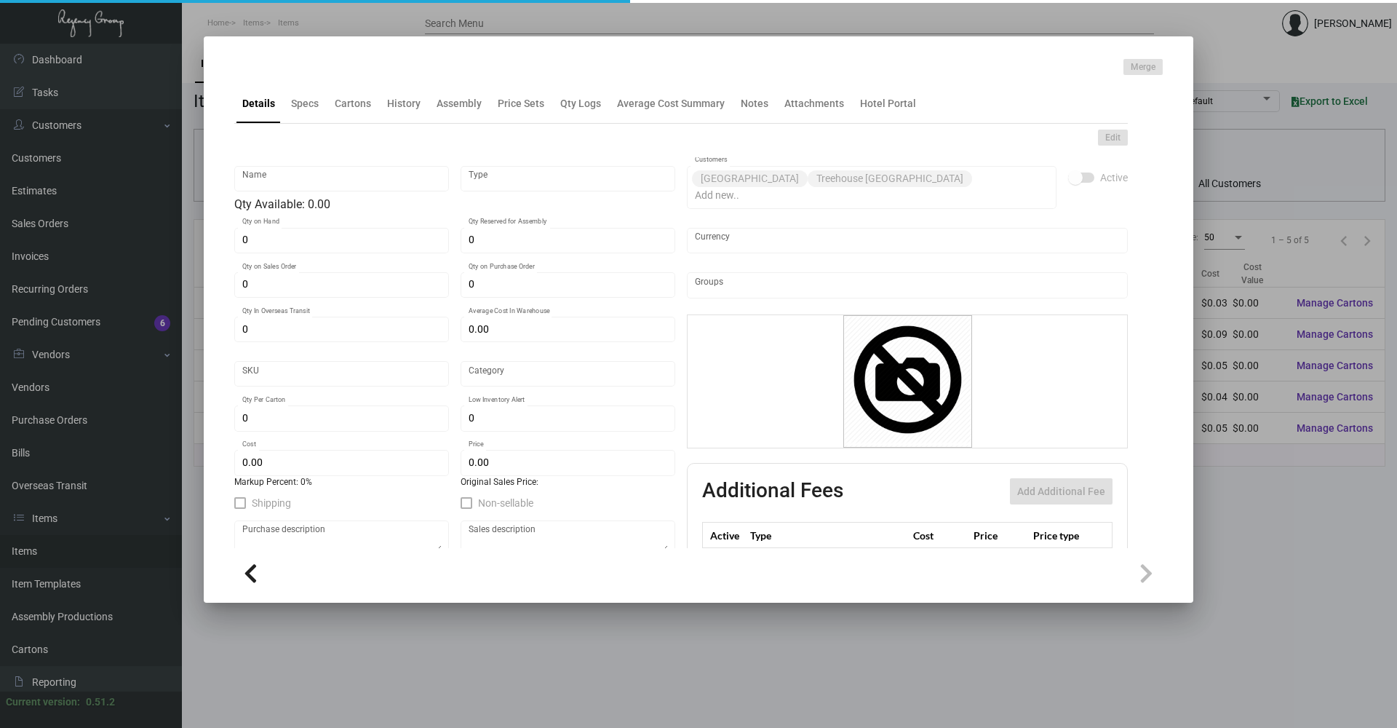
type input "$ 0.00"
checkbox input "true"
type input "United States Dollar $"
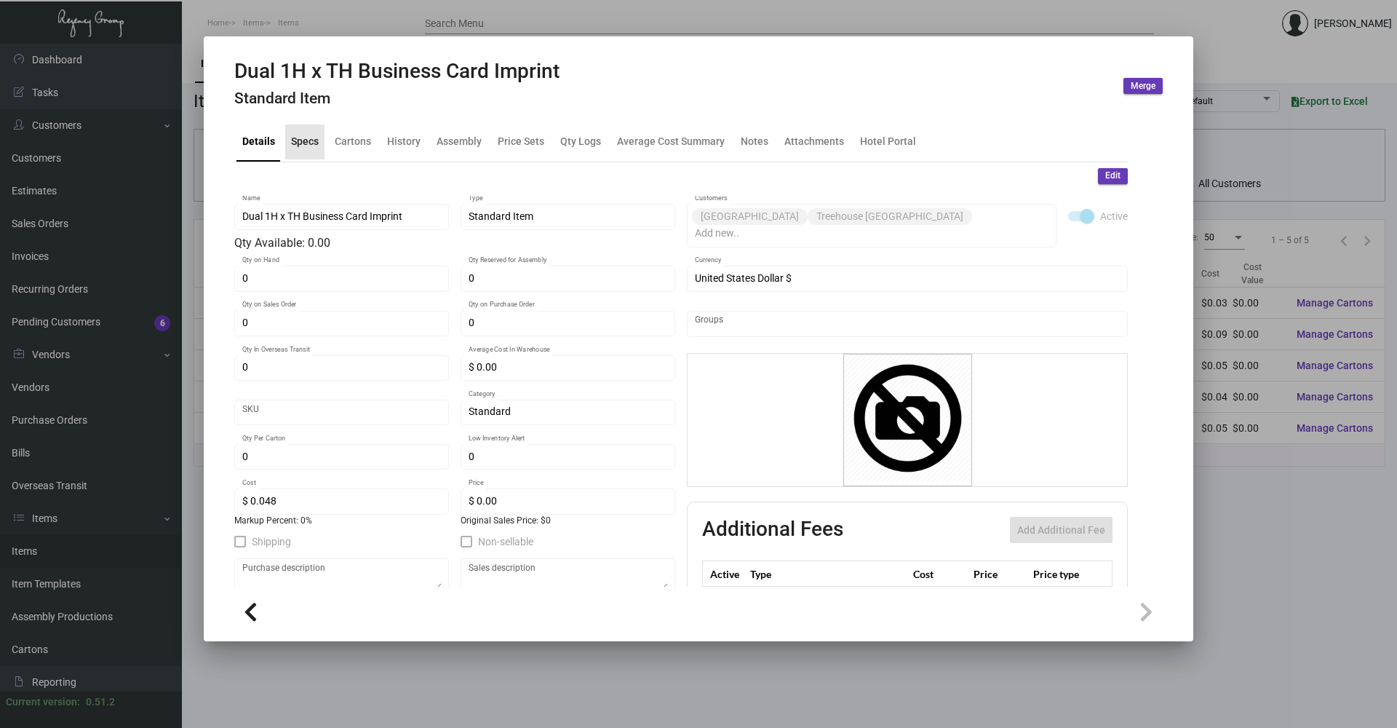
click at [303, 141] on div "Specs" at bounding box center [305, 141] width 28 height 15
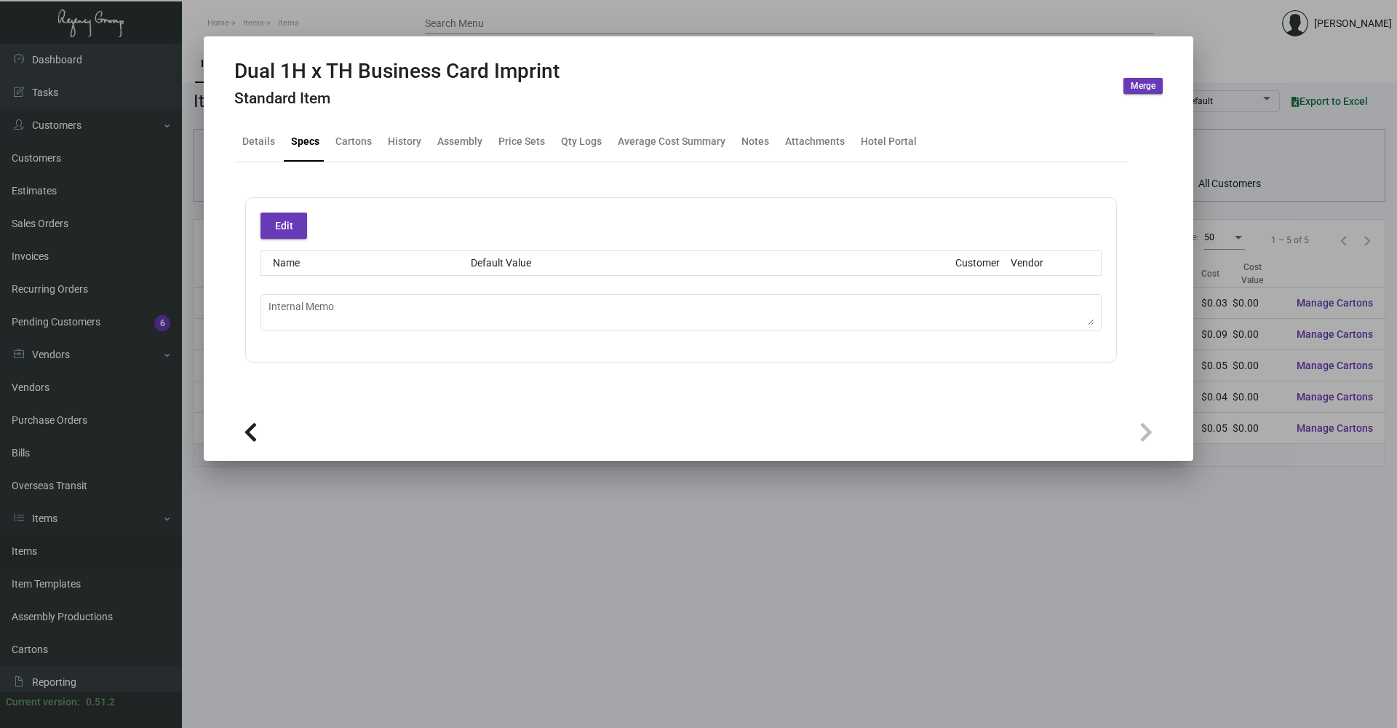
type textarea "3.25 -- HOTEL IMPRINT COSTS @ : 250 @ $50 // 500 @ $65 // 1K @ $80"
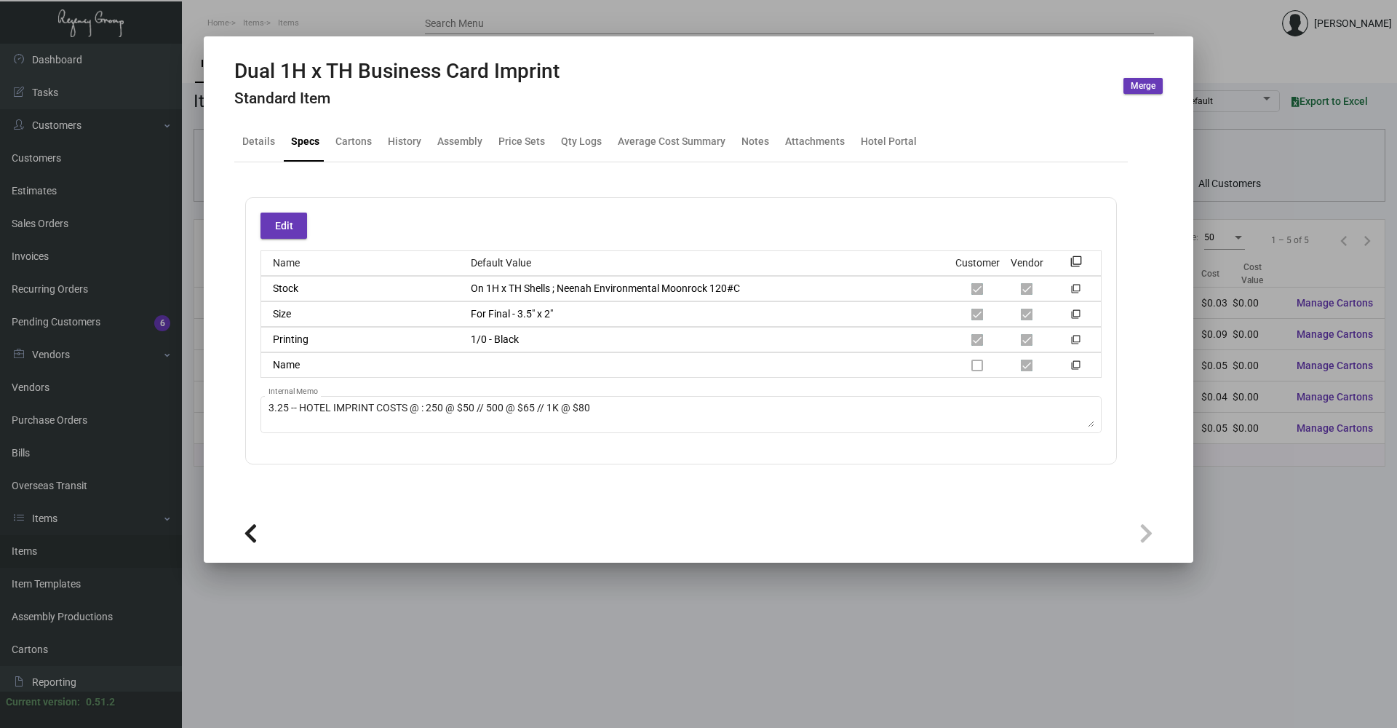
click at [909, 609] on div at bounding box center [698, 364] width 1397 height 728
